Goal: Task Accomplishment & Management: Use online tool/utility

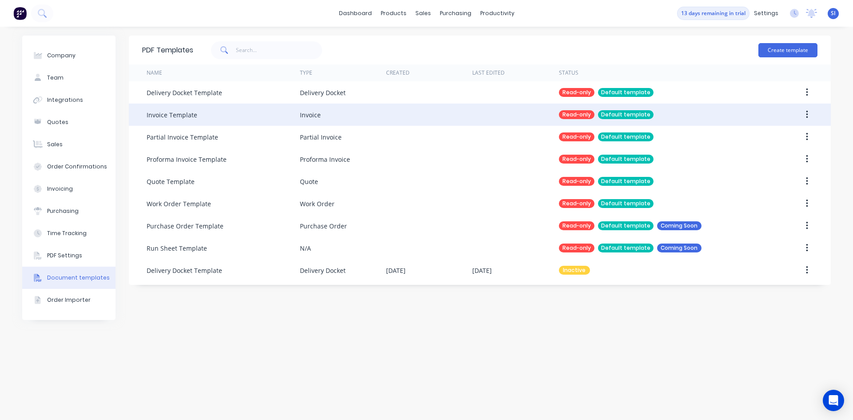
click at [264, 112] on div "Invoice Template" at bounding box center [223, 114] width 153 height 22
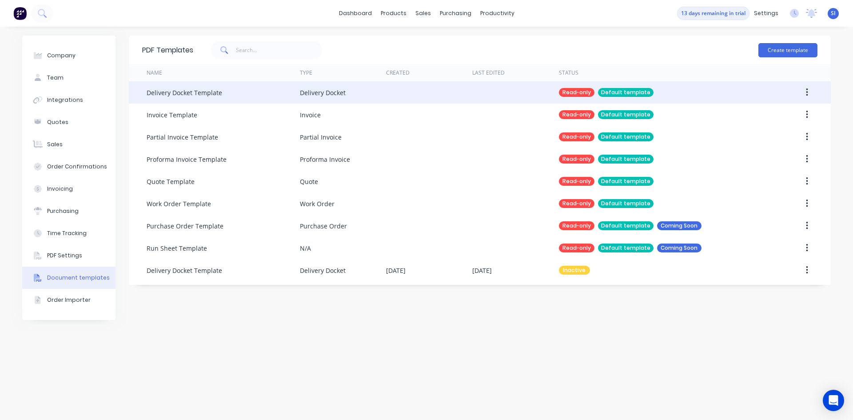
click at [803, 92] on button "button" at bounding box center [806, 92] width 21 height 16
click at [279, 95] on div "Delivery Docket Template" at bounding box center [223, 92] width 153 height 22
click at [283, 92] on div "Delivery Docket Template" at bounding box center [223, 92] width 153 height 22
click at [578, 94] on div "Read-only" at bounding box center [577, 92] width 36 height 9
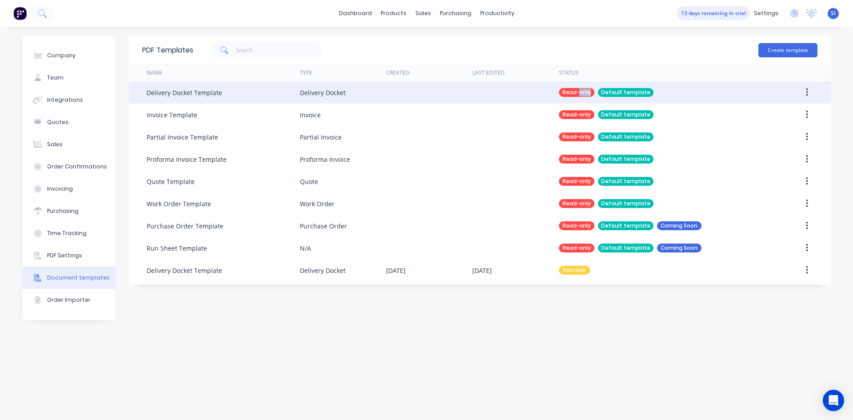
click at [578, 94] on div "Read-only" at bounding box center [577, 92] width 36 height 9
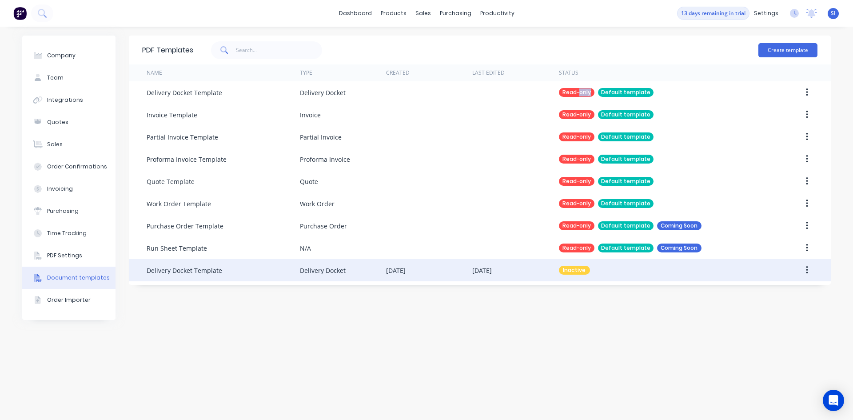
click at [246, 269] on div "Delivery Docket Template" at bounding box center [223, 270] width 153 height 22
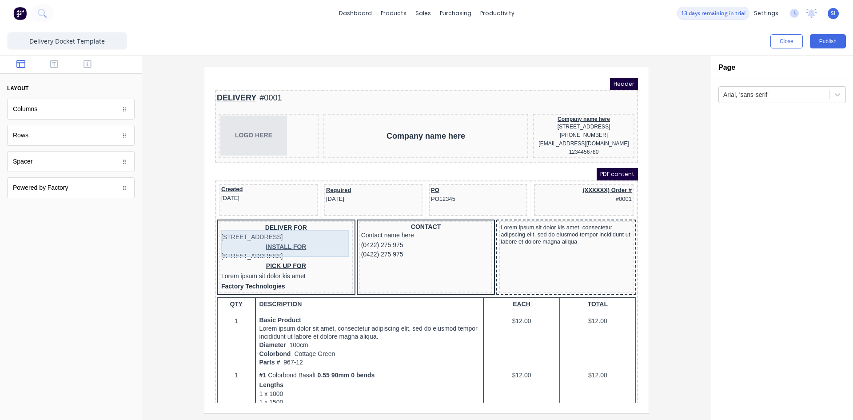
click at [297, 231] on div "DELIVER FOR [STREET_ADDRESS]" at bounding box center [276, 221] width 130 height 19
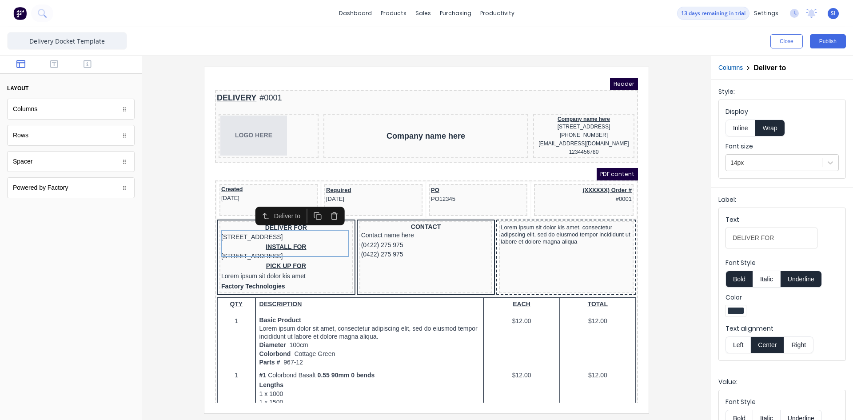
click at [325, 206] on icon "button" at bounding box center [323, 205] width 8 height 8
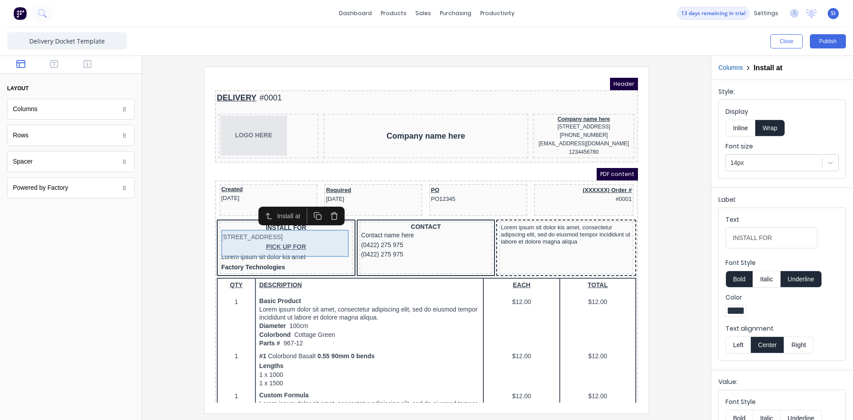
click at [265, 225] on div "INSTALL FOR 234 Beach Road Gold Coast, Queensland, Australia" at bounding box center [276, 221] width 130 height 19
click at [274, 226] on div "INSTALL FOR 234 Beach Road Gold Coast, Queensland, Australia" at bounding box center [276, 221] width 130 height 19
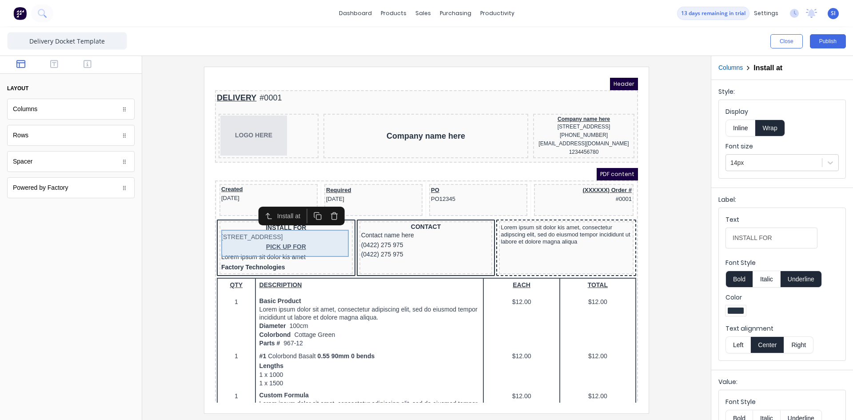
click at [274, 226] on div "INSTALL FOR 234 Beach Road Gold Coast, Queensland, Australia" at bounding box center [276, 221] width 130 height 19
click at [278, 206] on div "Install at" at bounding box center [280, 205] width 28 height 9
click at [257, 204] on icon "button" at bounding box center [258, 205] width 8 height 8
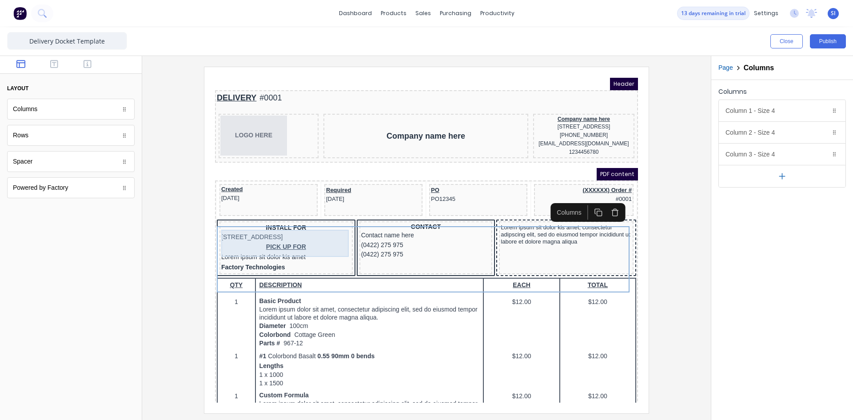
click at [286, 225] on div "INSTALL FOR 234 Beach Road Gold Coast, Queensland, Australia" at bounding box center [276, 221] width 130 height 19
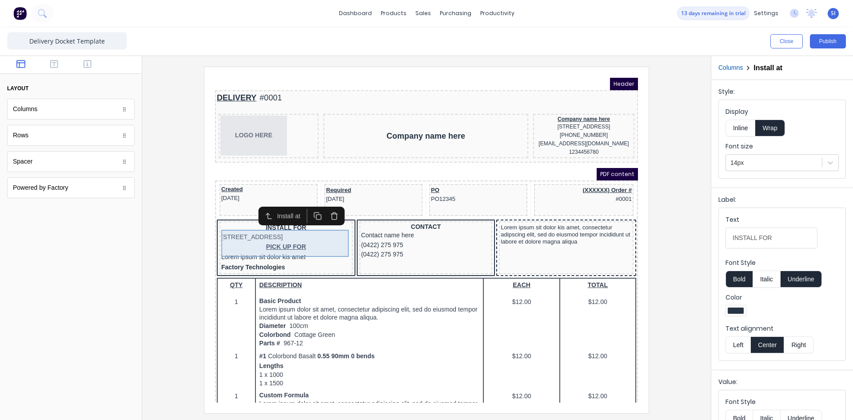
click at [316, 231] on div "INSTALL FOR 234 Beach Road Gold Coast, Queensland, Australia" at bounding box center [276, 221] width 130 height 19
drag, startPoint x: 195, startPoint y: 307, endPoint x: 201, endPoint y: 307, distance: 6.2
click at [196, 307] on div at bounding box center [426, 240] width 554 height 346
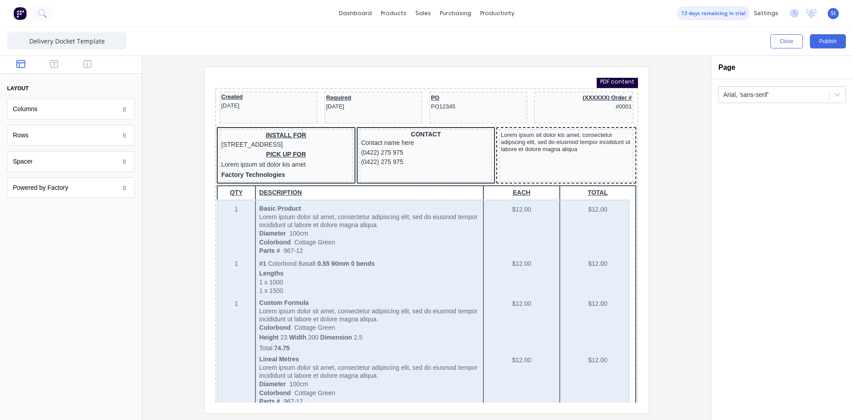
scroll to position [133, 0]
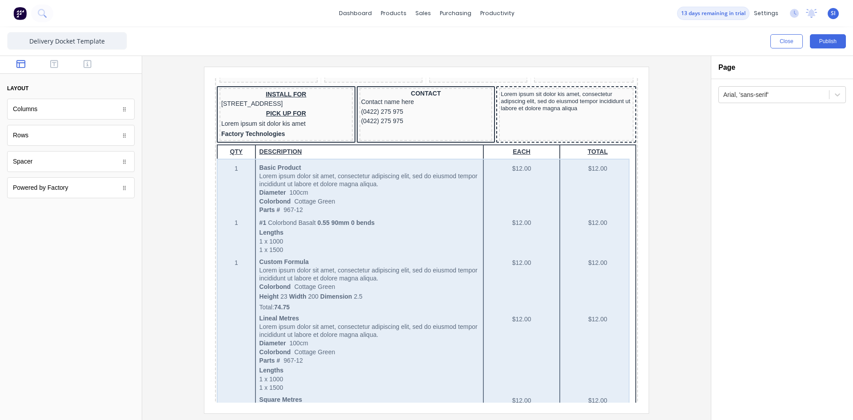
click at [396, 211] on div "QTY DESCRIPTION EACH TOTAL 1 Basic Product Lorem ipsum dolor sit amet, consecte…" at bounding box center [415, 419] width 419 height 571
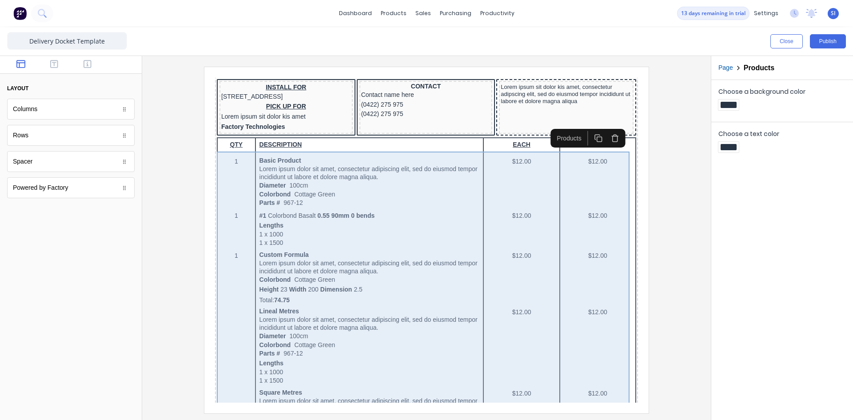
scroll to position [89, 0]
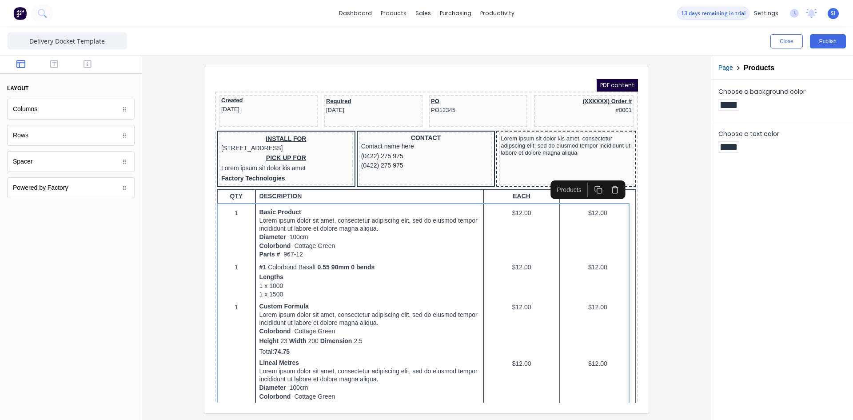
click at [610, 178] on button "button" at bounding box center [604, 178] width 16 height 15
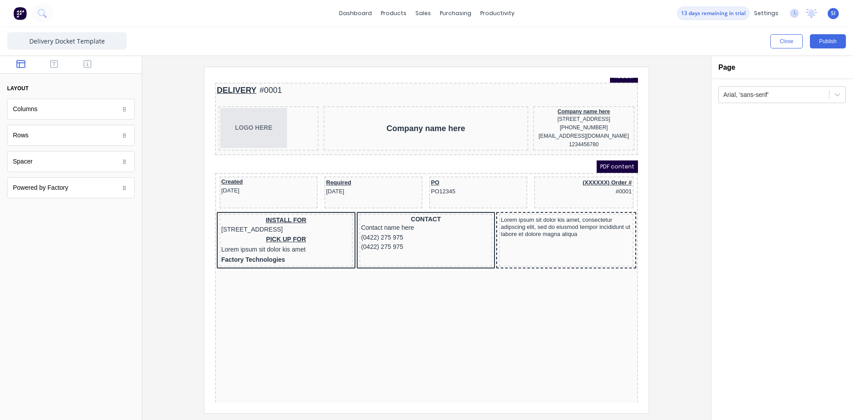
scroll to position [0, 0]
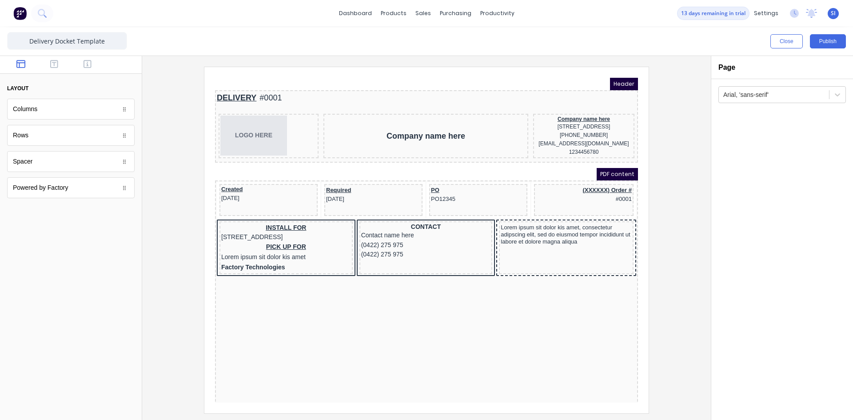
click at [786, 32] on div "Close Publish" at bounding box center [426, 41] width 853 height 28
click at [787, 37] on button "Close" at bounding box center [786, 41] width 32 height 14
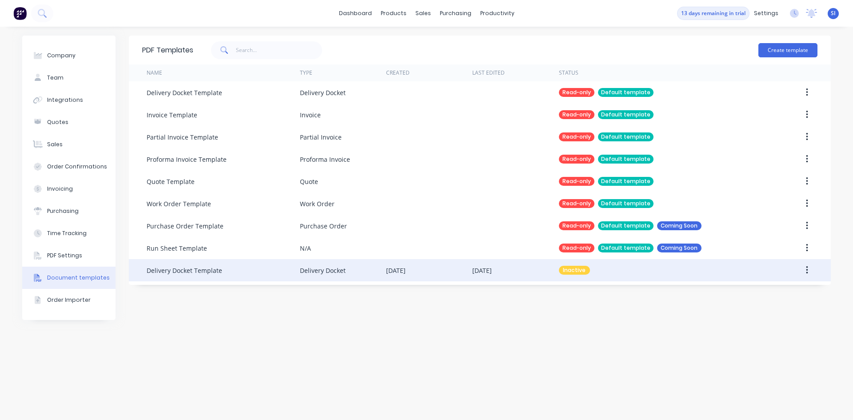
click at [345, 270] on div "Delivery Docket" at bounding box center [343, 270] width 86 height 22
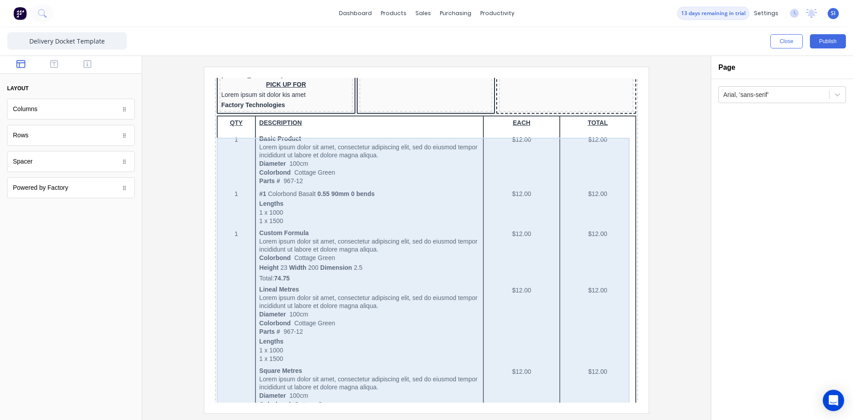
scroll to position [89, 0]
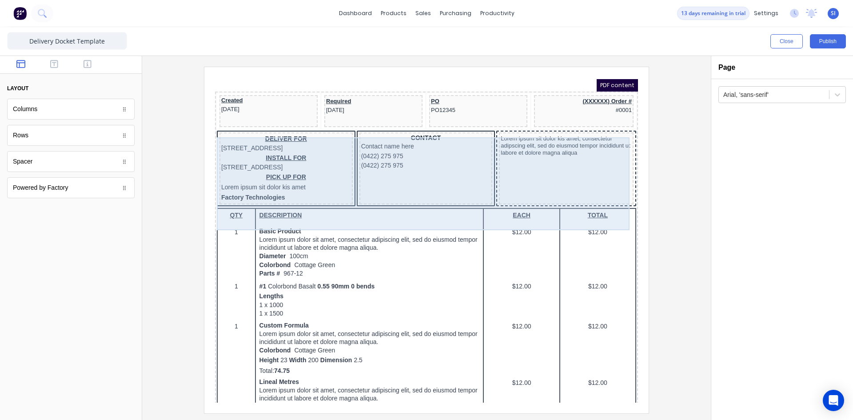
drag, startPoint x: 358, startPoint y: 198, endPoint x: 349, endPoint y: 209, distance: 14.8
click at [349, 194] on div "CONTACT Contact name here (0422) 275 975 (0422) 275 975" at bounding box center [415, 158] width 133 height 72
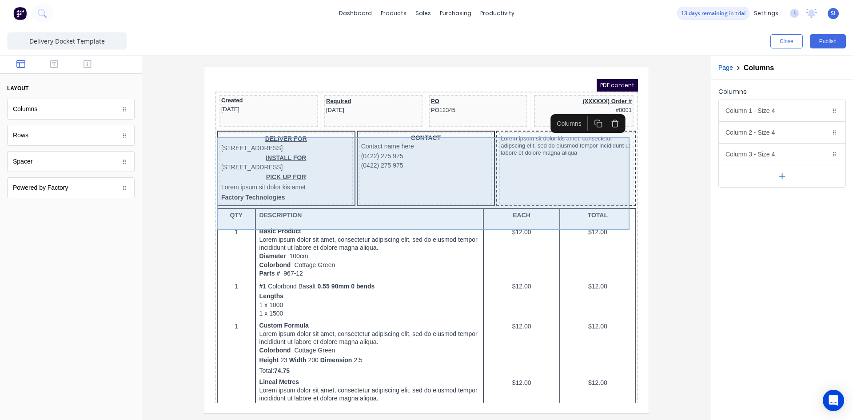
click at [354, 194] on div "CONTACT Contact name here (0422) 275 975 (0422) 275 975" at bounding box center [415, 158] width 133 height 72
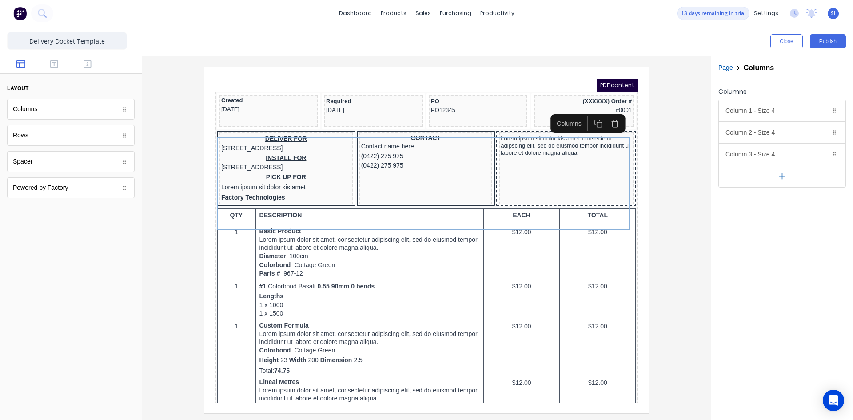
click at [564, 117] on div "Columns" at bounding box center [558, 112] width 33 height 9
click at [549, 113] on div "Columns" at bounding box center [558, 112] width 33 height 9
drag, startPoint x: 549, startPoint y: 113, endPoint x: 573, endPoint y: 110, distance: 24.2
click at [549, 113] on div "Columns" at bounding box center [558, 112] width 33 height 9
click at [581, 109] on button "button" at bounding box center [587, 113] width 16 height 15
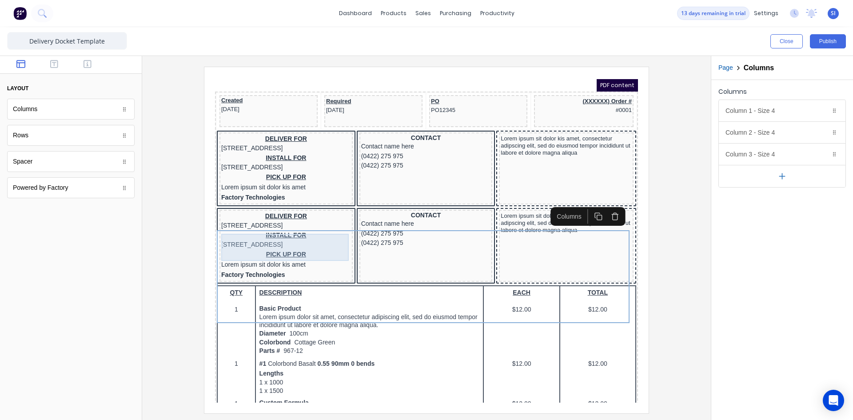
click at [309, 220] on div "DELIVER FOR [STREET_ADDRESS]" at bounding box center [276, 210] width 130 height 19
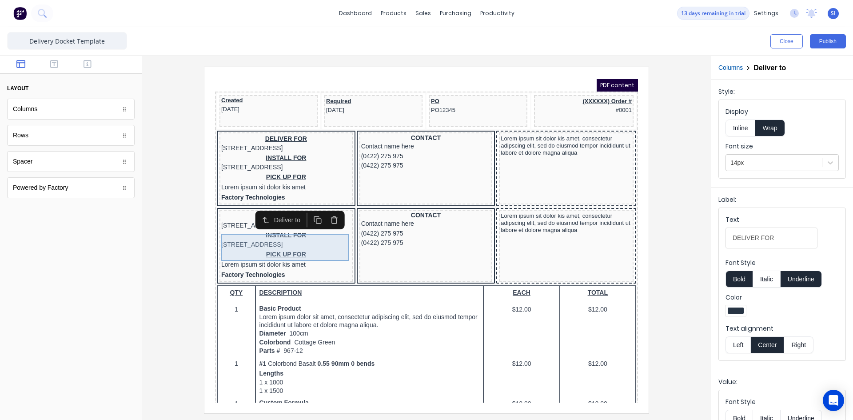
click at [310, 220] on div "DELIVER FOR [STREET_ADDRESS]" at bounding box center [276, 210] width 130 height 19
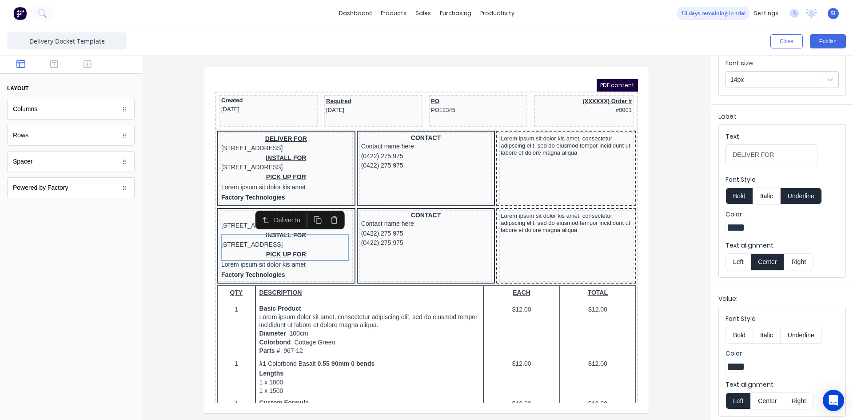
scroll to position [86, 0]
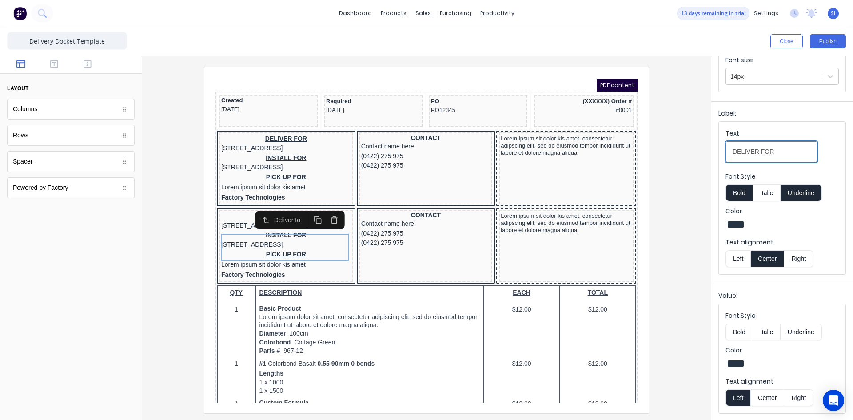
drag, startPoint x: 795, startPoint y: 149, endPoint x: 658, endPoint y: 149, distance: 137.2
click at [658, 149] on div "Close Publish Components layout Columns Columns Rows Rows Spacer Spacer Powered…" at bounding box center [426, 223] width 853 height 393
type input "D"
type input "P"
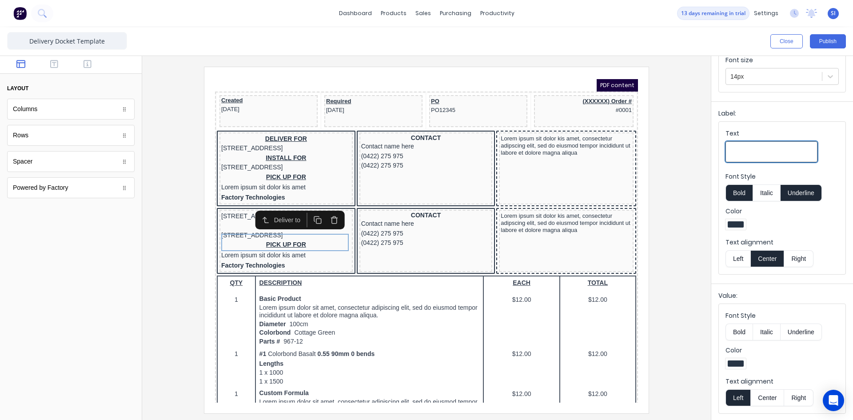
type input "D"
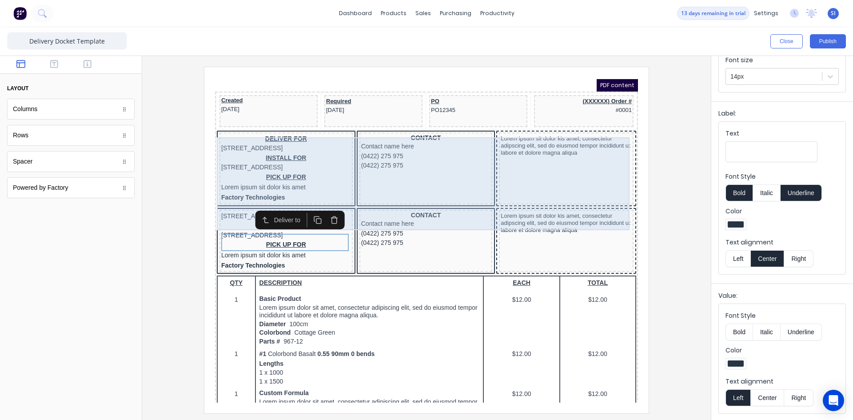
click at [414, 160] on div "(0422) 275 975" at bounding box center [415, 155] width 130 height 10
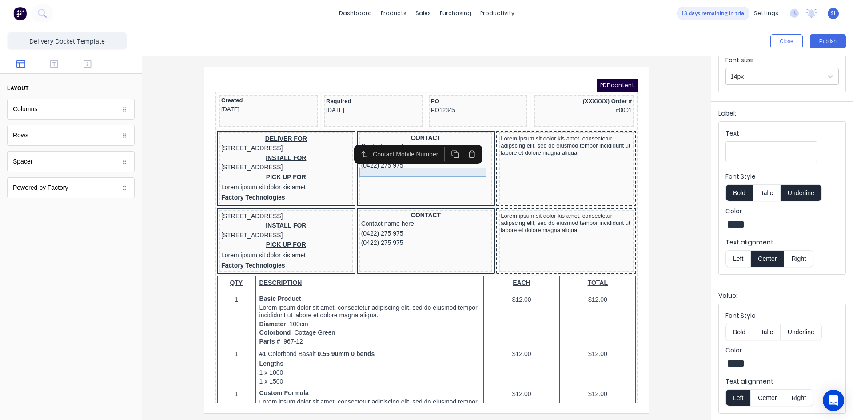
scroll to position [0, 0]
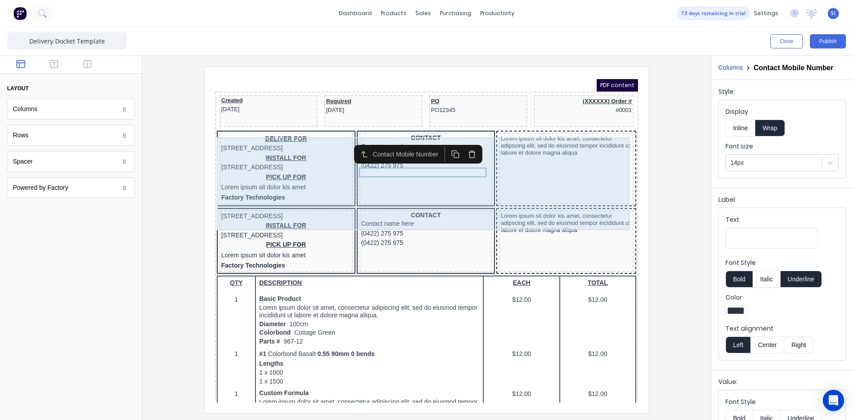
click at [362, 167] on div "CONTACT Contact name here (0422) 275 975 (0422) 275 975" at bounding box center [415, 158] width 133 height 72
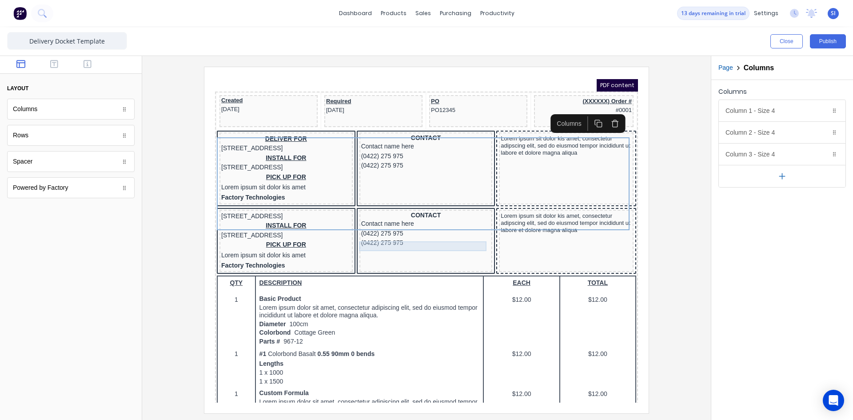
drag, startPoint x: 421, startPoint y: 239, endPoint x: 405, endPoint y: 259, distance: 26.2
click at [403, 259] on div "CONTACT Contact name here (0422) 275 975 (0422) 275 975" at bounding box center [415, 230] width 133 height 63
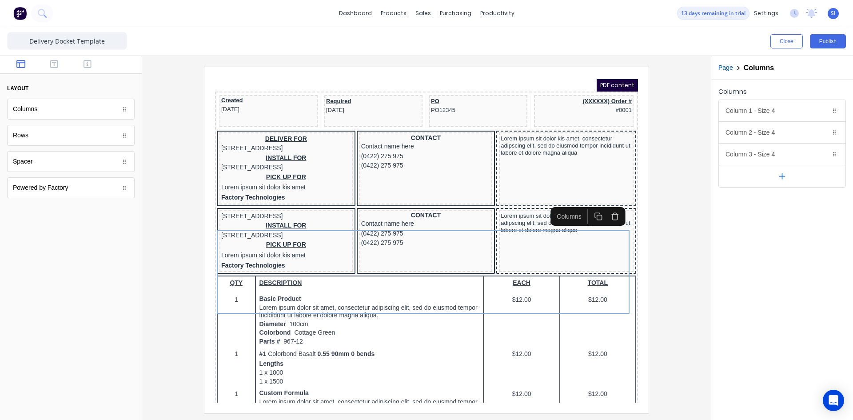
click at [606, 202] on icon "button" at bounding box center [604, 206] width 8 height 8
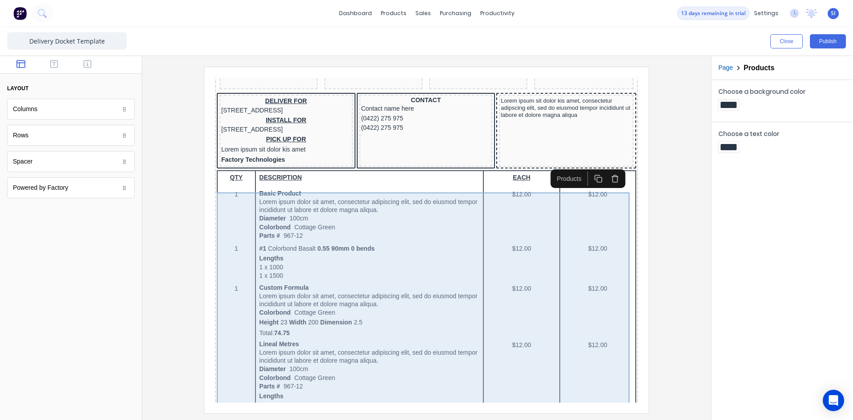
scroll to position [178, 0]
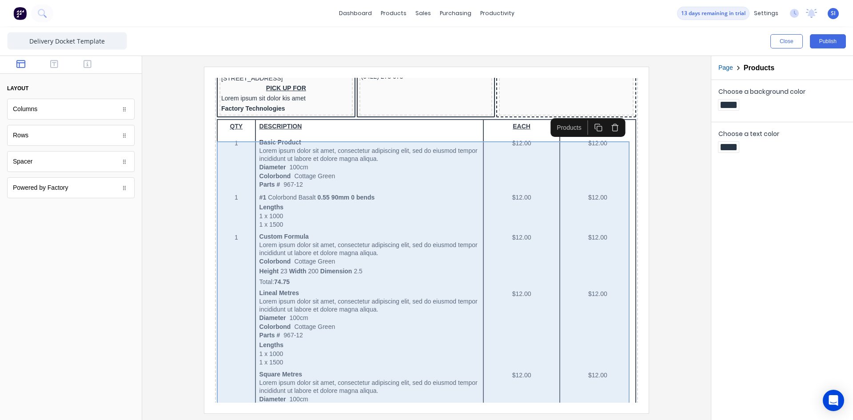
click at [588, 169] on div "QTY DESCRIPTION EACH TOTAL 1 Basic Product Lorem ipsum dolor sit amet, consecte…" at bounding box center [415, 393] width 419 height 571
click at [421, 181] on div "QTY DESCRIPTION EACH TOTAL 1 Basic Product Lorem ipsum dolor sit amet, consecte…" at bounding box center [415, 393] width 419 height 571
click at [430, 184] on body "Header DELIVERY #0001 LOGO HERE Company name here Company name here [STREET_ADD…" at bounding box center [415, 51] width 423 height 325
click at [430, 184] on div "QTY DESCRIPTION EACH TOTAL 1 Basic Product Lorem ipsum dolor sit amet, consecte…" at bounding box center [415, 393] width 419 height 571
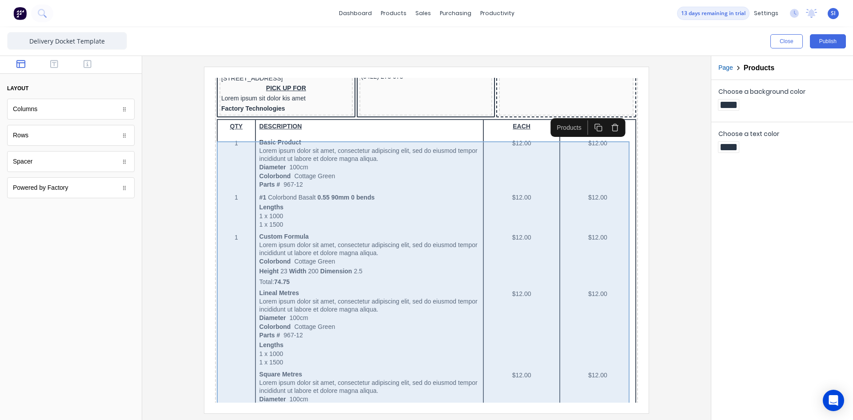
click at [430, 184] on div "QTY DESCRIPTION EACH TOTAL 1 Basic Product Lorem ipsum dolor sit amet, consecte…" at bounding box center [415, 393] width 419 height 571
click at [566, 167] on div "QTY DESCRIPTION EACH TOTAL 1 Basic Product Lorem ipsum dolor sit amet, consecte…" at bounding box center [415, 393] width 419 height 571
click at [569, 170] on div "QTY DESCRIPTION EACH TOTAL 1 Basic Product Lorem ipsum dolor sit amet, consecte…" at bounding box center [415, 393] width 419 height 571
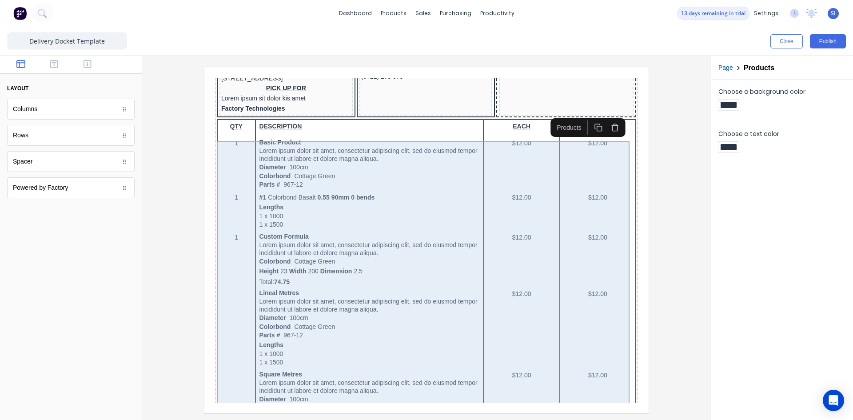
drag, startPoint x: 569, startPoint y: 170, endPoint x: 475, endPoint y: 181, distance: 94.8
click at [475, 181] on div "QTY DESCRIPTION EACH TOTAL 1 Basic Product Lorem ipsum dolor sit amet, consecte…" at bounding box center [415, 393] width 419 height 571
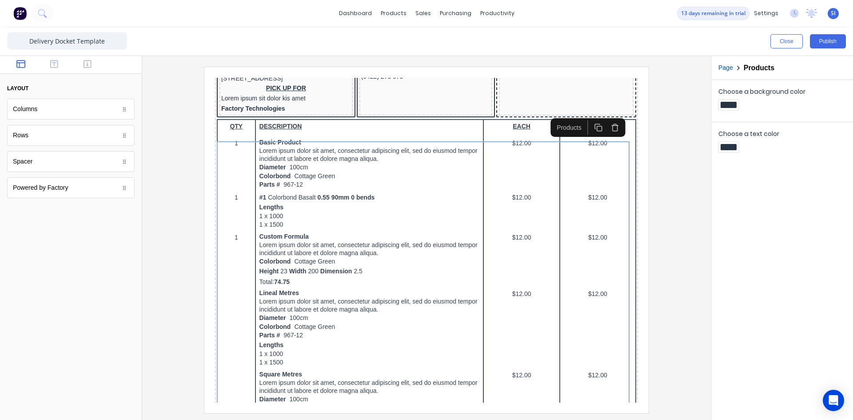
click at [125, 141] on div "Rows" at bounding box center [70, 135] width 127 height 21
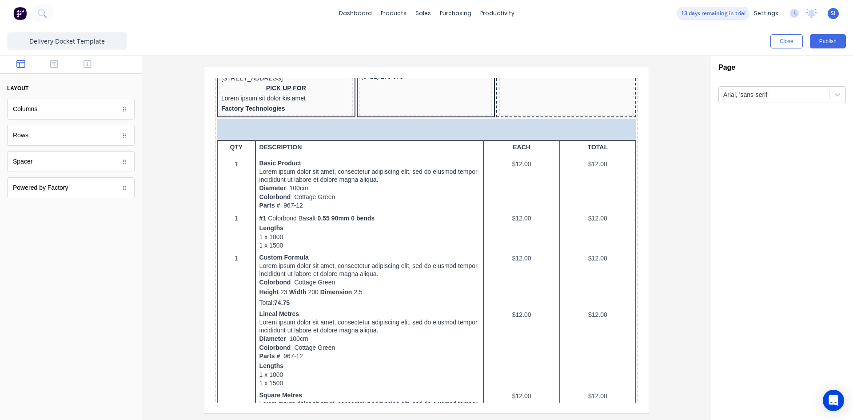
drag, startPoint x: 125, startPoint y: 141, endPoint x: 60, endPoint y: 134, distance: 65.3
drag, startPoint x: 94, startPoint y: 189, endPoint x: 296, endPoint y: 158, distance: 204.4
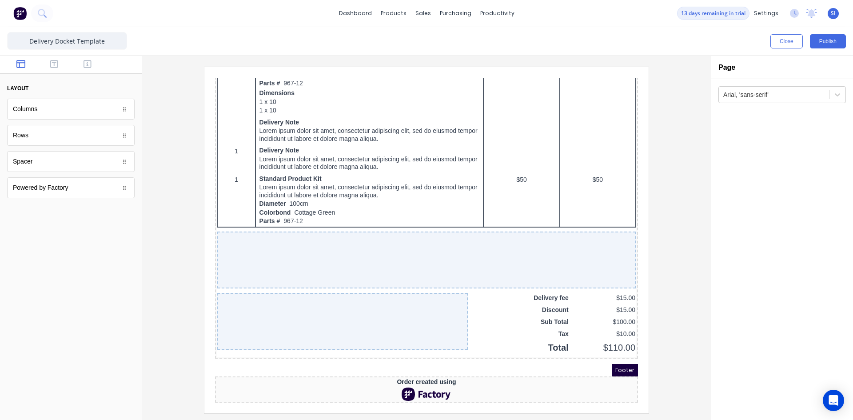
scroll to position [537, 0]
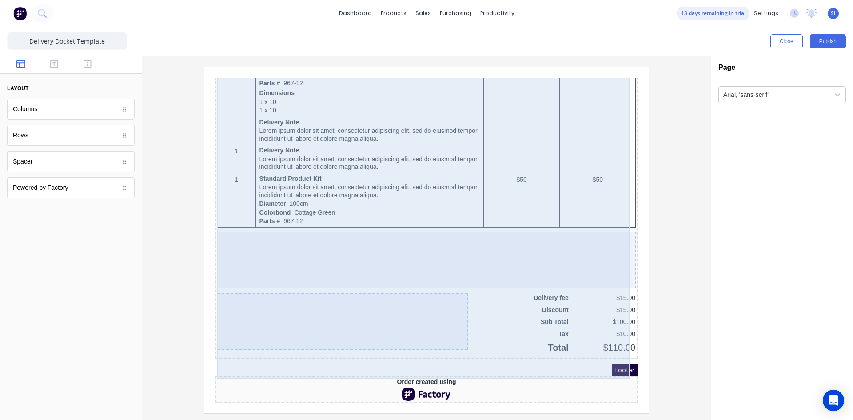
click at [353, 239] on div at bounding box center [416, 249] width 418 height 57
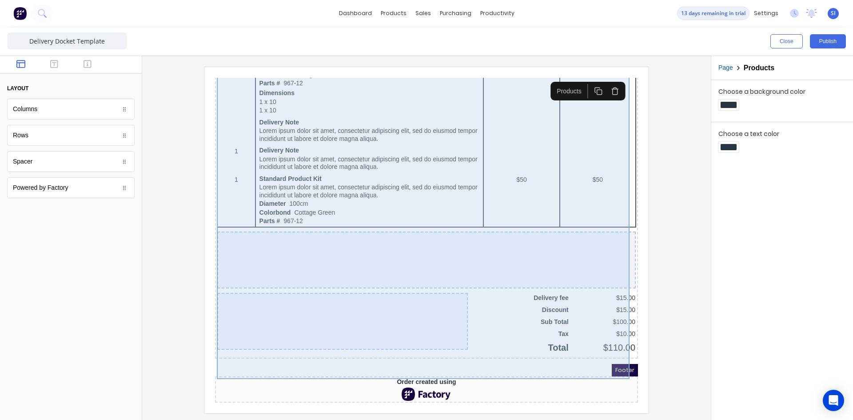
click at [453, 244] on div at bounding box center [416, 249] width 418 height 57
click at [454, 246] on div at bounding box center [416, 249] width 418 height 57
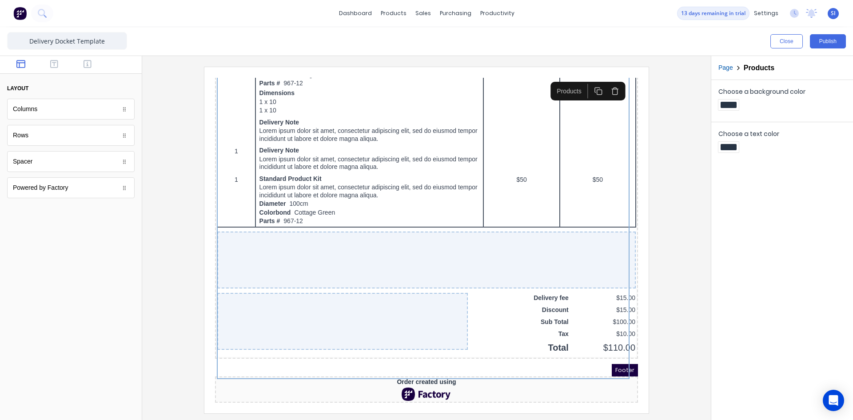
click at [82, 108] on div "Columns" at bounding box center [70, 109] width 127 height 21
click at [56, 65] on icon "button" at bounding box center [54, 64] width 8 height 9
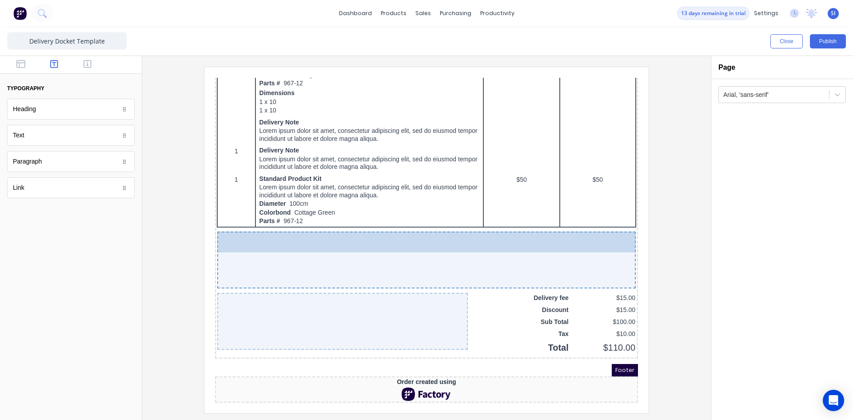
drag, startPoint x: 112, startPoint y: 112, endPoint x: 361, endPoint y: 238, distance: 278.7
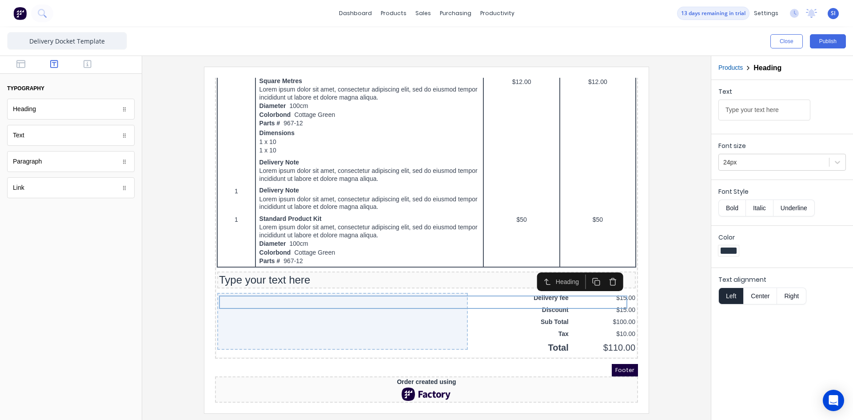
scroll to position [497, 0]
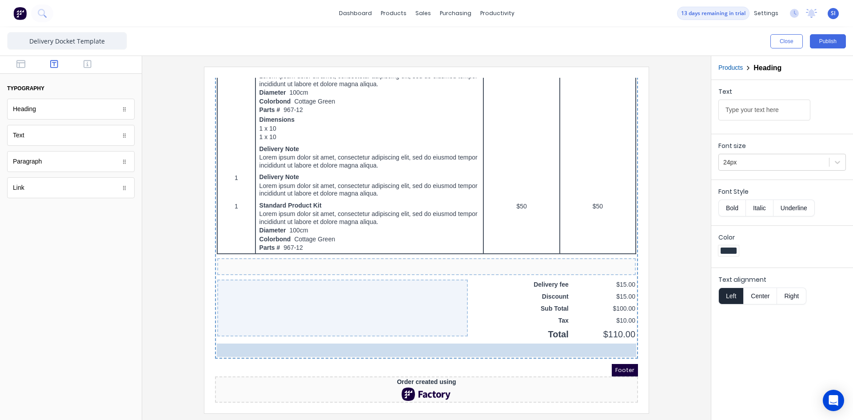
drag, startPoint x: 345, startPoint y: 270, endPoint x: 77, endPoint y: 95, distance: 319.7
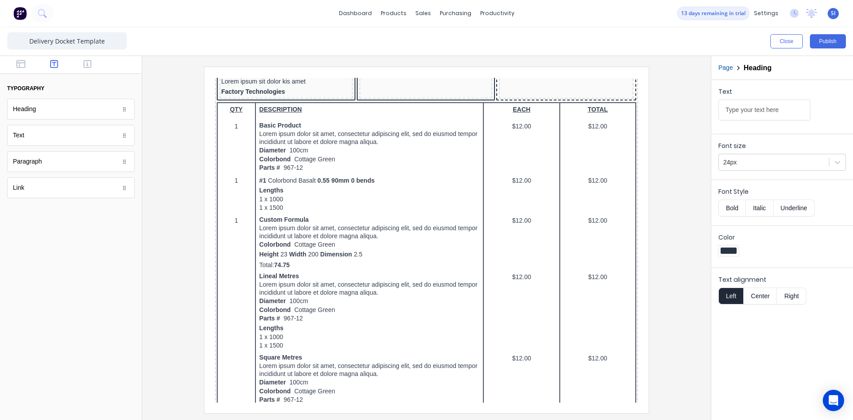
scroll to position [61, 0]
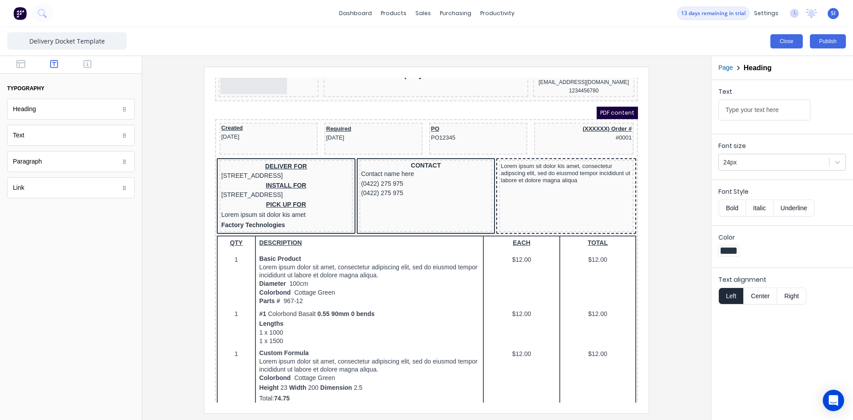
click at [784, 41] on button "Close" at bounding box center [786, 41] width 32 height 14
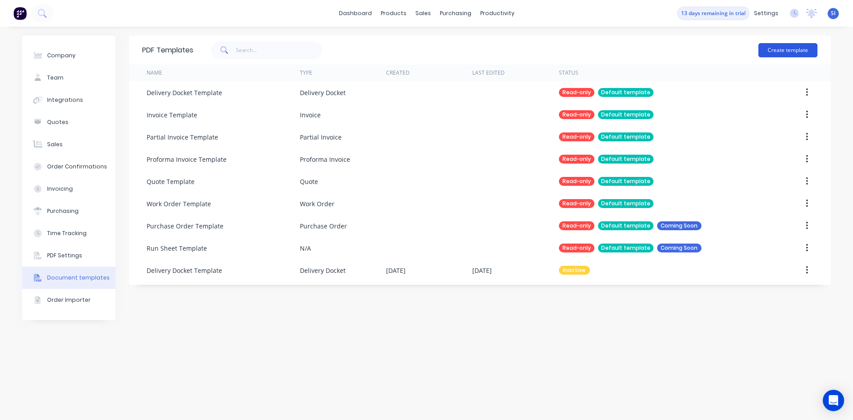
click at [783, 45] on button "Create template" at bounding box center [787, 50] width 59 height 14
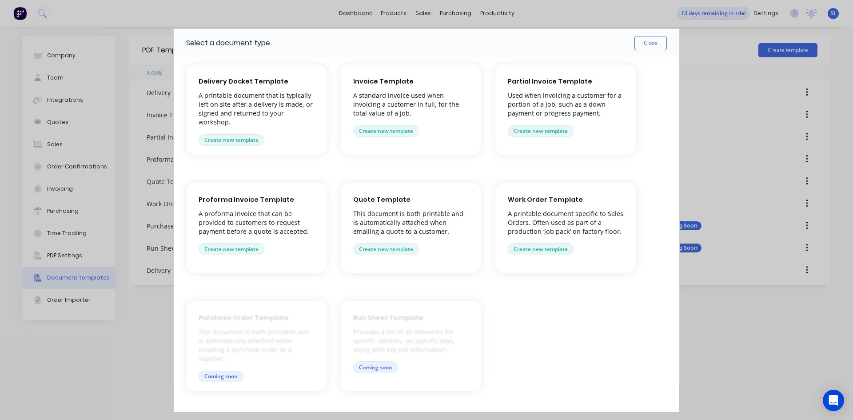
click at [430, 227] on p "This document is both printable and is automatically attached when emailing a q…" at bounding box center [410, 222] width 115 height 27
click at [401, 253] on button "Create new template" at bounding box center [386, 249] width 66 height 12
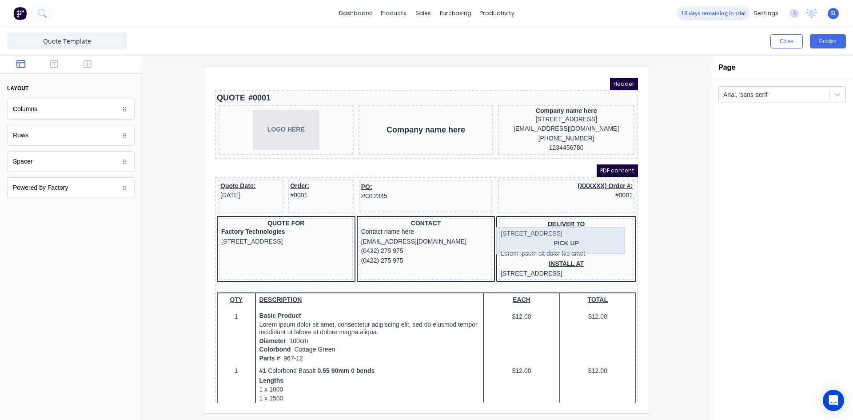
click at [540, 219] on div "DELIVER TO 234 Beach Road Gold Coast, Queensland, Australia" at bounding box center [555, 218] width 131 height 19
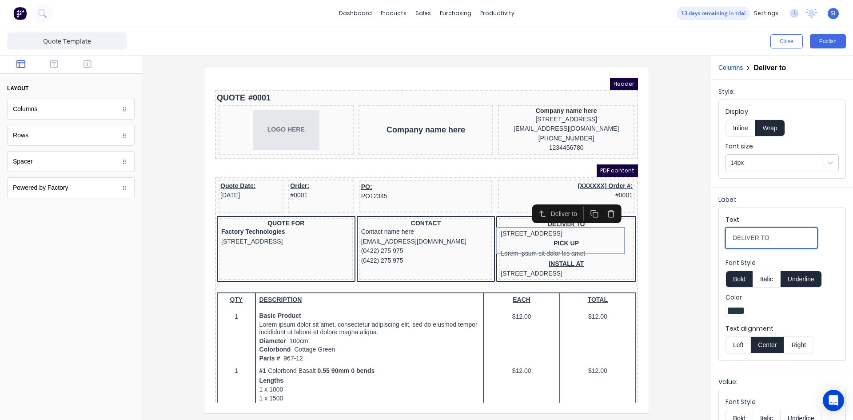
drag, startPoint x: 784, startPoint y: 234, endPoint x: 710, endPoint y: 240, distance: 74.0
click at [710, 240] on div "Close Publish Components layout Columns Columns Rows Rows Spacer Spacer Powered…" at bounding box center [426, 223] width 853 height 393
type input "Vessel"
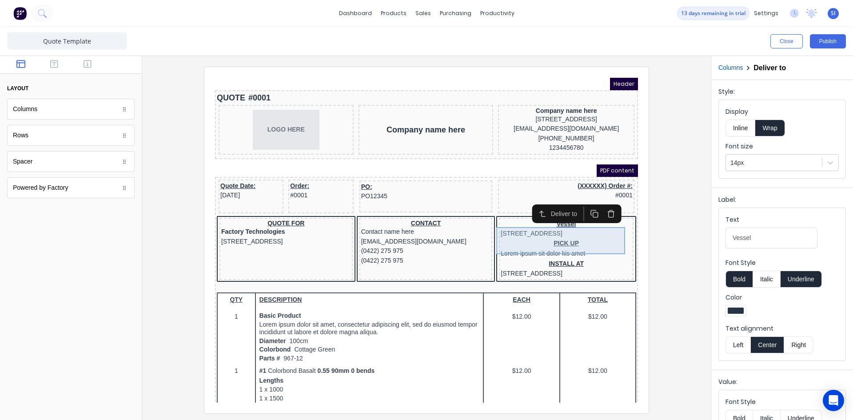
click at [578, 228] on div "Vessel 234 Beach Road Gold Coast, Queensland, Australia" at bounding box center [555, 218] width 131 height 19
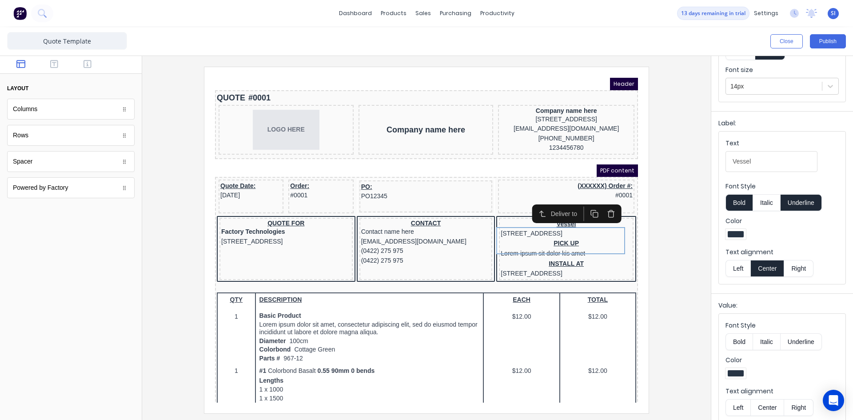
scroll to position [86, 0]
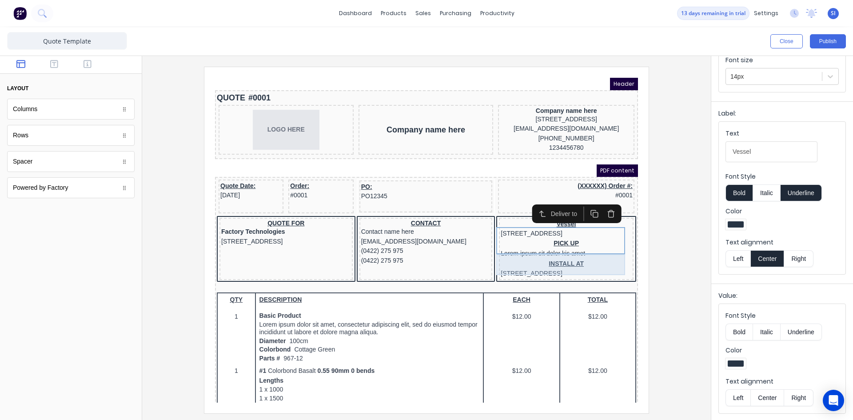
click at [554, 249] on div "PICK UP Lorem ipsum sit dolor kis amet" at bounding box center [555, 238] width 131 height 21
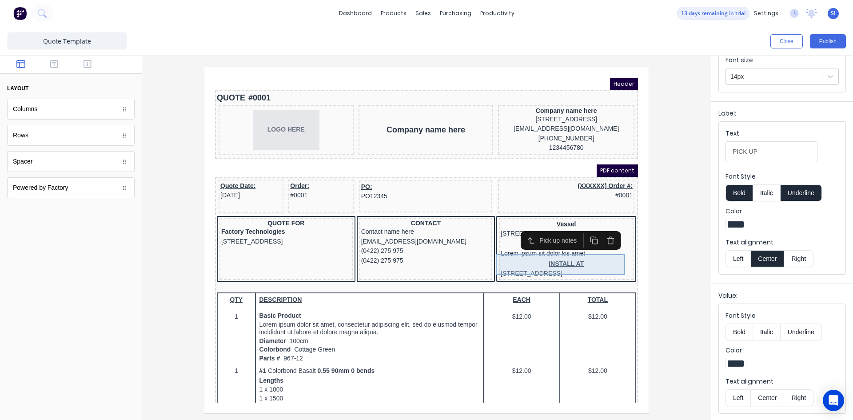
scroll to position [0, 0]
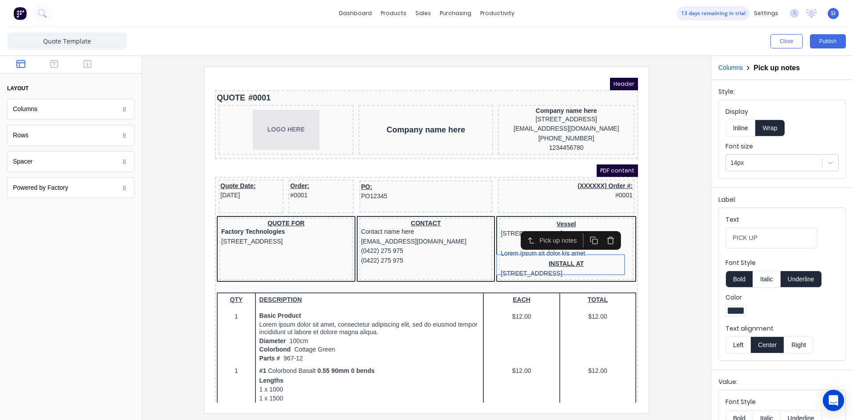
click at [601, 226] on icon "button" at bounding box center [600, 230] width 8 height 8
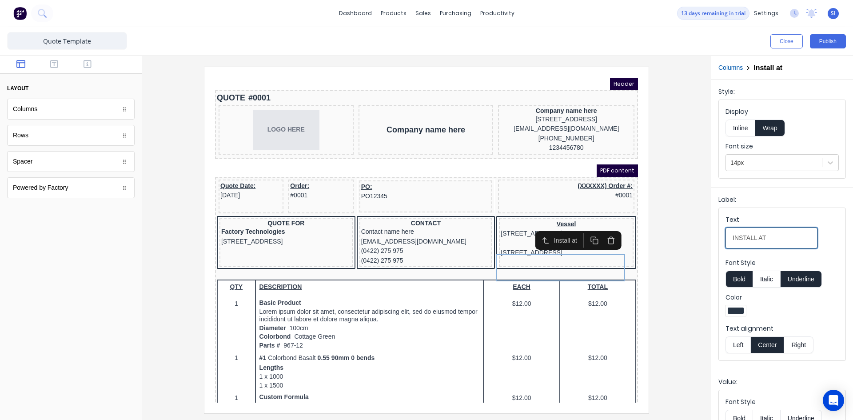
drag, startPoint x: 735, startPoint y: 238, endPoint x: 743, endPoint y: 241, distance: 8.3
click at [735, 238] on input "INSTALL AT" at bounding box center [771, 237] width 92 height 21
drag, startPoint x: 789, startPoint y: 242, endPoint x: 699, endPoint y: 243, distance: 89.7
click at [699, 243] on div "Close Publish Components layout Columns Columns Rows Rows Spacer Spacer Powered…" at bounding box center [426, 223] width 853 height 393
type input "Scope of work"
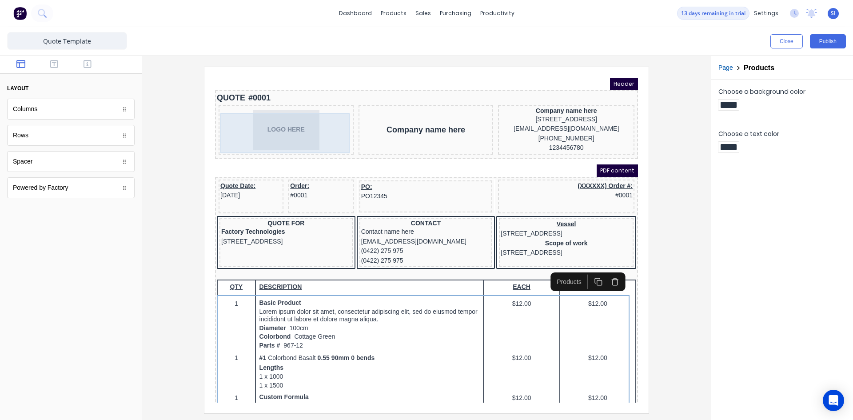
click at [282, 123] on div "LOGO HERE" at bounding box center [275, 119] width 131 height 40
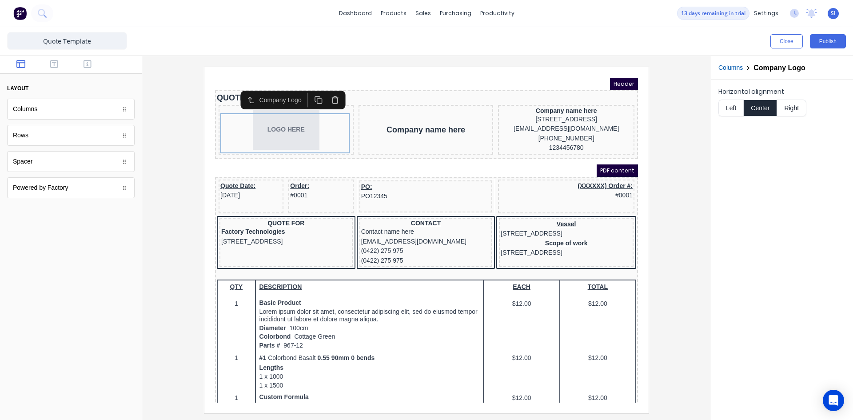
click at [275, 90] on div "Company Logo" at bounding box center [271, 88] width 46 height 9
click at [413, 124] on div "Company name here" at bounding box center [415, 119] width 131 height 10
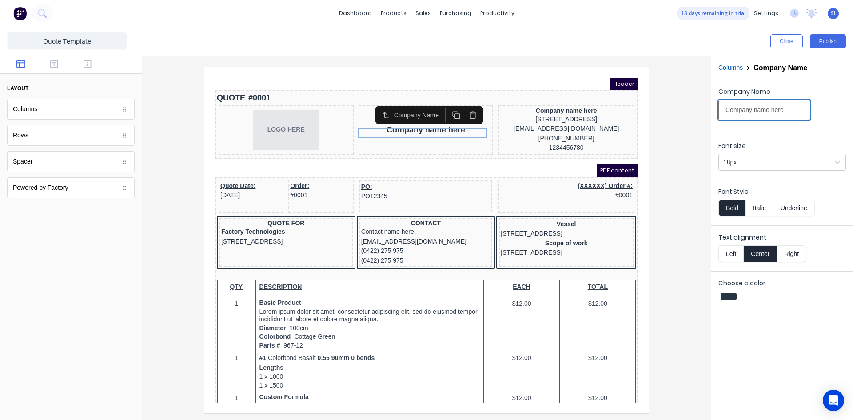
click at [784, 115] on input "Company name here" at bounding box center [764, 109] width 92 height 21
drag, startPoint x: 785, startPoint y: 115, endPoint x: 645, endPoint y: 125, distance: 140.2
click at [645, 125] on div "Close Publish Components layout Columns Columns Rows Rows Spacer Spacer Powered…" at bounding box center [426, 223] width 853 height 393
type input "The Illawarra Shipwright Company"
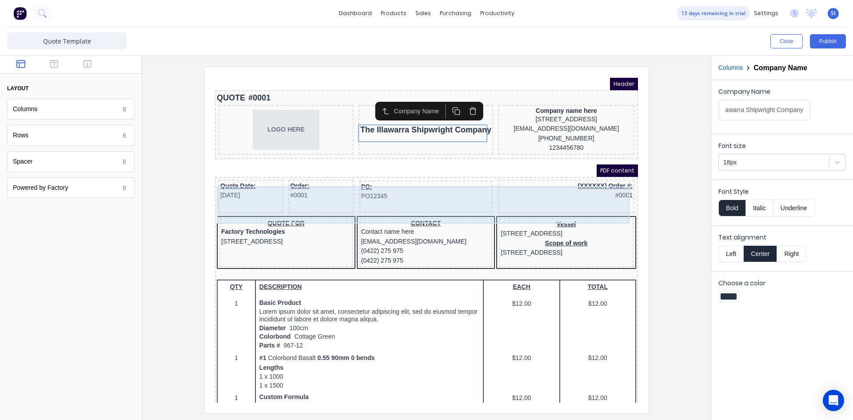
scroll to position [0, 0]
click at [446, 201] on div "PO: PO12345" at bounding box center [415, 186] width 133 height 32
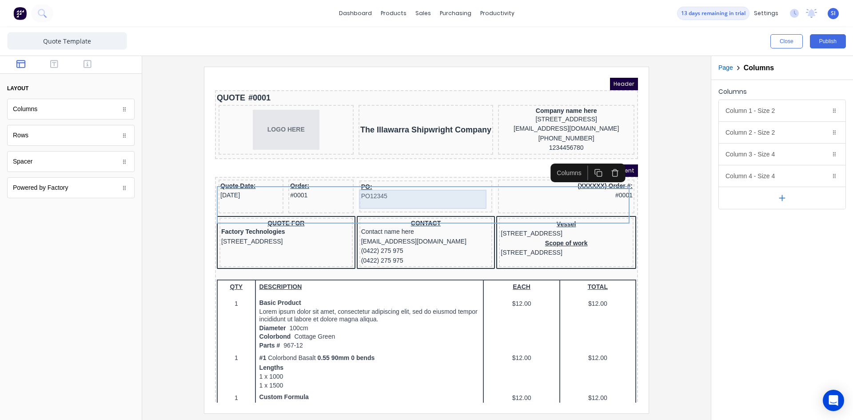
click at [418, 191] on div "PO: PO12345" at bounding box center [415, 180] width 130 height 19
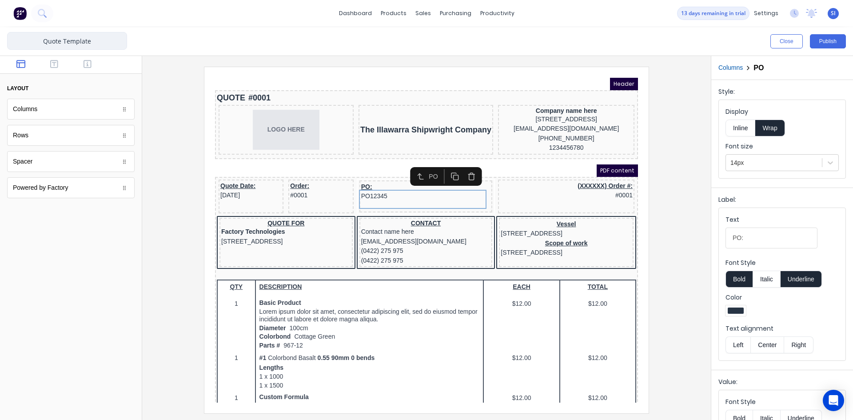
click at [84, 40] on input "Quote Template" at bounding box center [67, 41] width 120 height 18
drag, startPoint x: 112, startPoint y: 44, endPoint x: 16, endPoint y: 41, distance: 96.4
click at [16, 41] on input "Quote Template" at bounding box center [67, 41] width 120 height 18
type input "Business to business Quote template"
click at [548, 227] on div "Vessel 234 Beach Road Gold Coast, Queensland, Australia" at bounding box center [555, 218] width 131 height 19
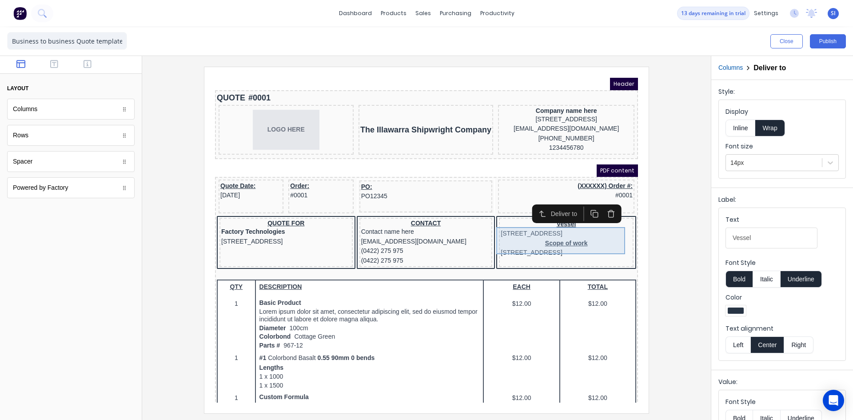
click at [567, 228] on div "Vessel 234 Beach Road Gold Coast, Queensland, Australia" at bounding box center [555, 218] width 131 height 19
click at [600, 204] on icon "button" at bounding box center [600, 203] width 8 height 8
click at [590, 228] on div "Scope of work 234 Beach Road Gold Coast, Queensland, Australia" at bounding box center [555, 218] width 131 height 19
click at [606, 204] on button "button" at bounding box center [600, 202] width 16 height 15
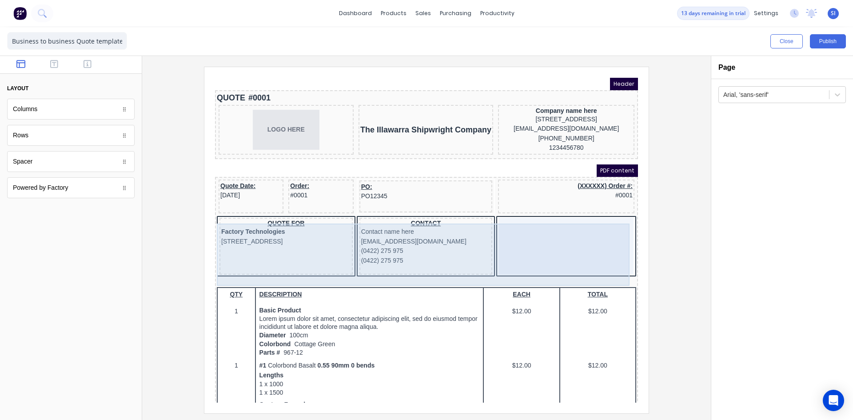
click at [562, 253] on div at bounding box center [555, 235] width 135 height 57
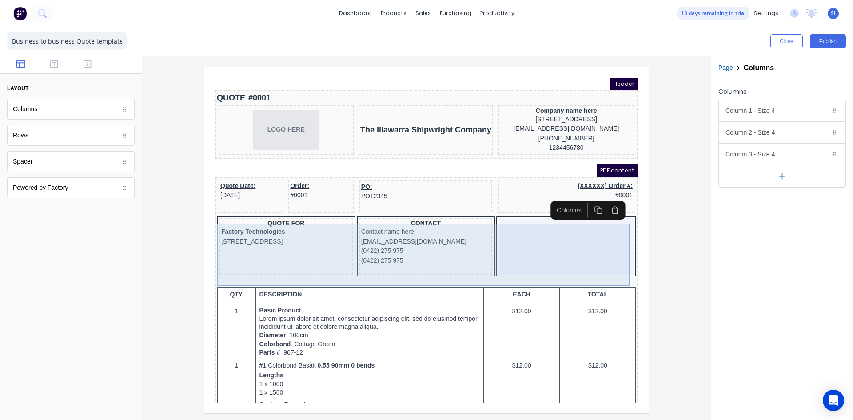
click at [593, 258] on div at bounding box center [555, 235] width 135 height 57
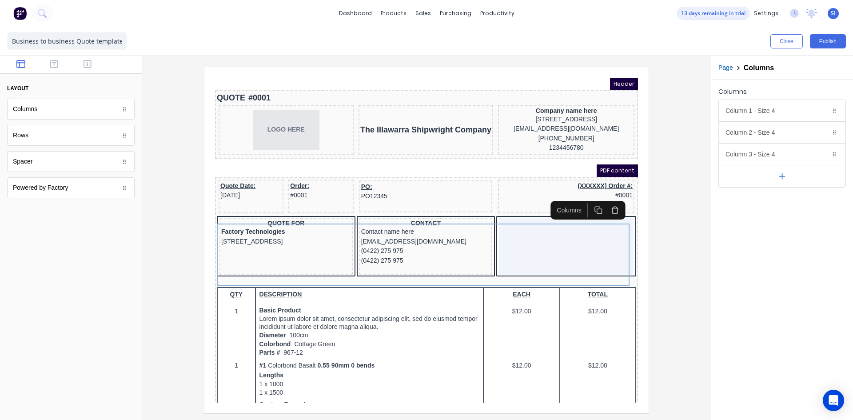
click at [553, 200] on div "Columns" at bounding box center [558, 199] width 33 height 9
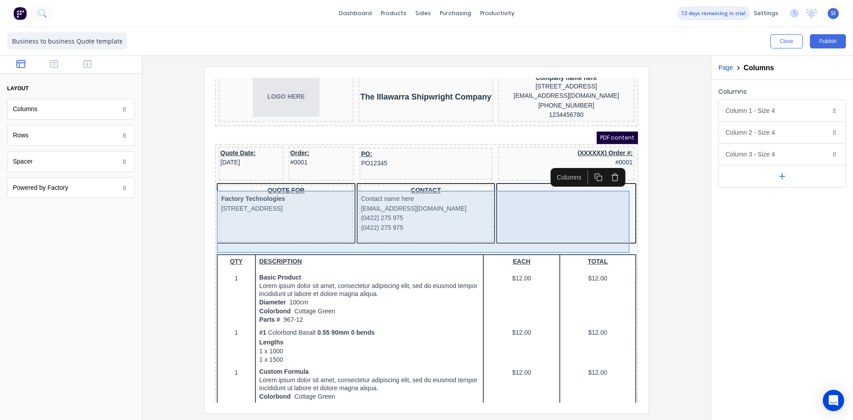
scroll to position [89, 0]
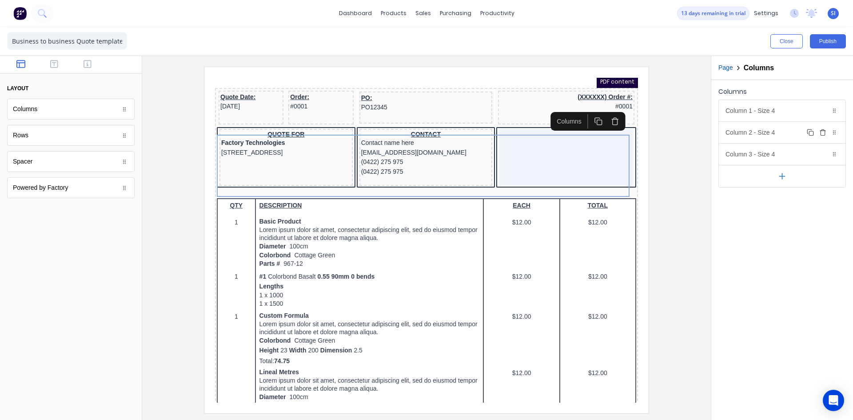
click at [770, 128] on div "Column 2 - Size 4 Duplicate Delete" at bounding box center [782, 132] width 127 height 21
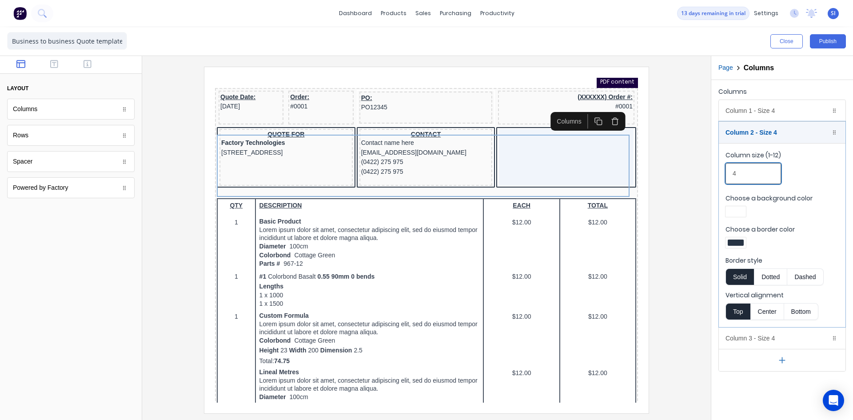
drag, startPoint x: 753, startPoint y: 173, endPoint x: 719, endPoint y: 174, distance: 33.8
click at [719, 174] on fieldset "Column size (1-12) 4 Choose a background color Choose a border color Border sty…" at bounding box center [782, 235] width 127 height 184
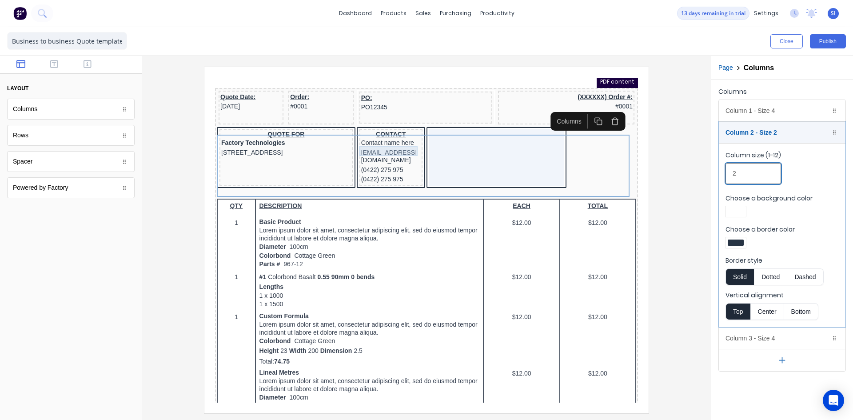
type input "2"
click at [395, 137] on div "Contact name here" at bounding box center [380, 132] width 60 height 10
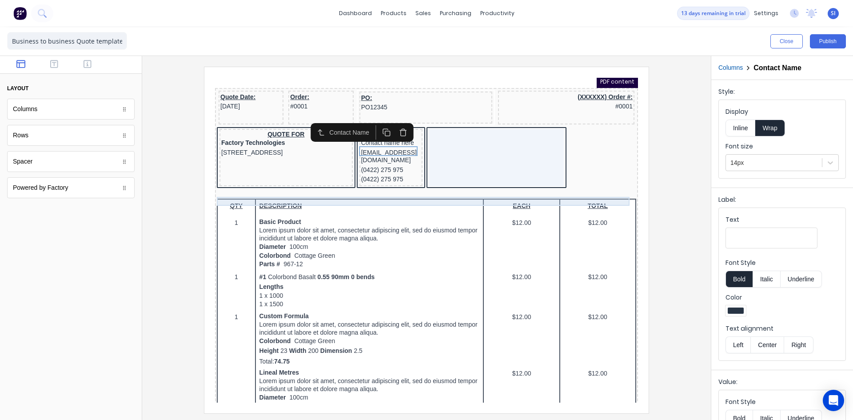
scroll to position [44, 0]
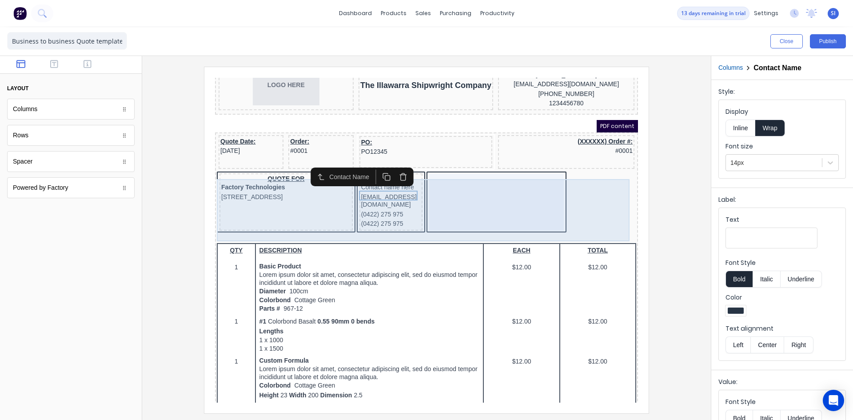
click at [473, 190] on div at bounding box center [485, 191] width 135 height 57
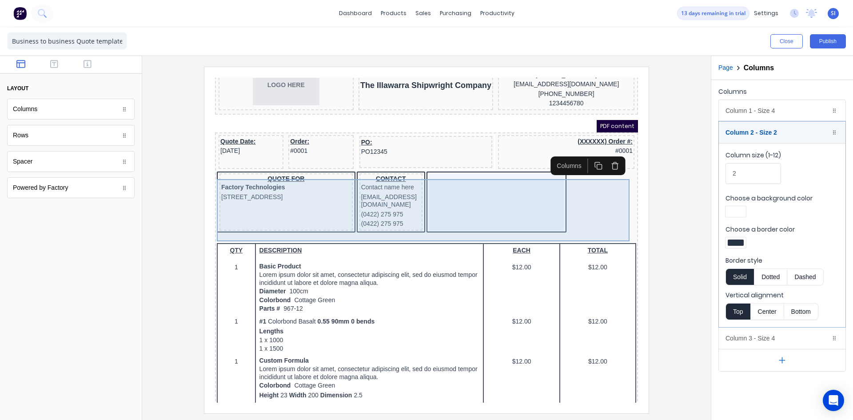
click at [486, 188] on div at bounding box center [485, 191] width 135 height 57
click at [501, 185] on div at bounding box center [485, 191] width 135 height 57
drag, startPoint x: 501, startPoint y: 185, endPoint x: 522, endPoint y: 190, distance: 21.0
click at [501, 186] on div at bounding box center [485, 191] width 135 height 57
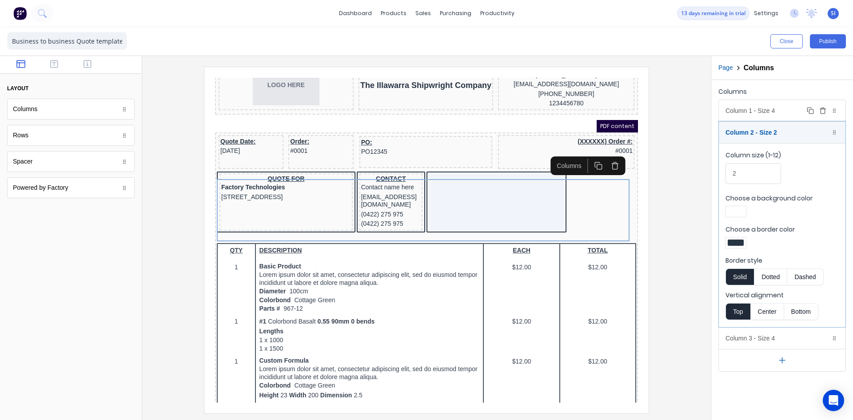
click at [737, 110] on div "Column 1 - Size 4 Duplicate Delete" at bounding box center [782, 110] width 127 height 21
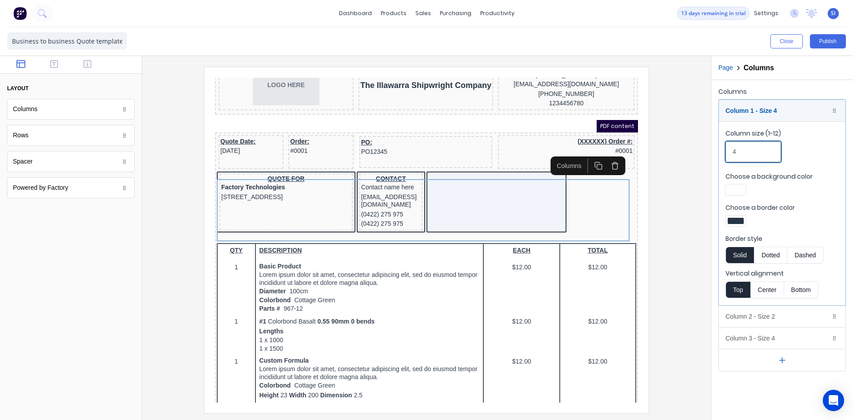
drag, startPoint x: 743, startPoint y: 143, endPoint x: 743, endPoint y: 155, distance: 11.5
click at [743, 144] on input "4" at bounding box center [753, 151] width 56 height 21
drag, startPoint x: 743, startPoint y: 155, endPoint x: 723, endPoint y: 156, distance: 19.6
click at [723, 156] on fieldset "Column size (1-12) 4 Choose a background color Choose a border color Border sty…" at bounding box center [782, 213] width 127 height 184
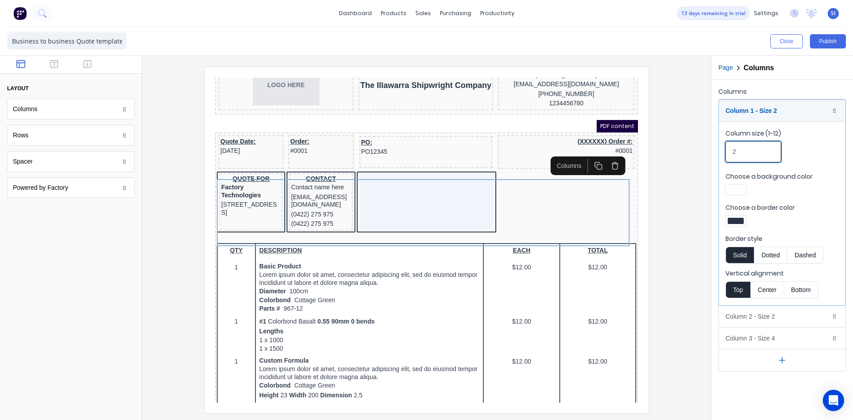
drag, startPoint x: 748, startPoint y: 152, endPoint x: 702, endPoint y: 154, distance: 46.2
click at [702, 154] on div "Close Publish Components layout Columns Columns Rows Rows Spacer Spacer Powered…" at bounding box center [426, 223] width 853 height 393
type input "4"
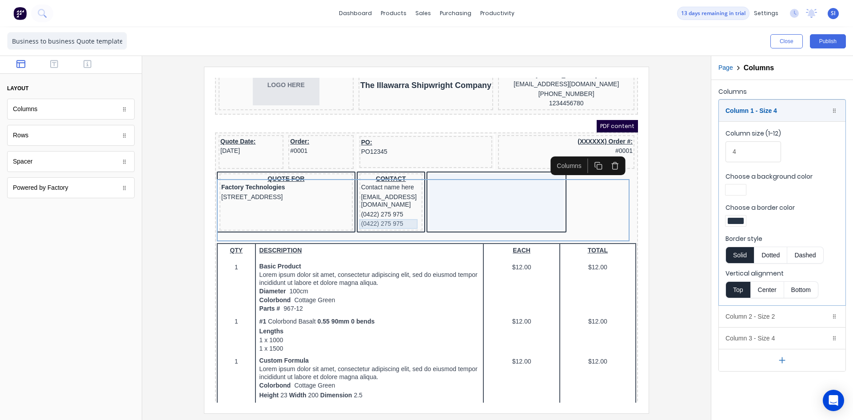
click at [400, 213] on div "(0422) 275 975" at bounding box center [380, 213] width 60 height 10
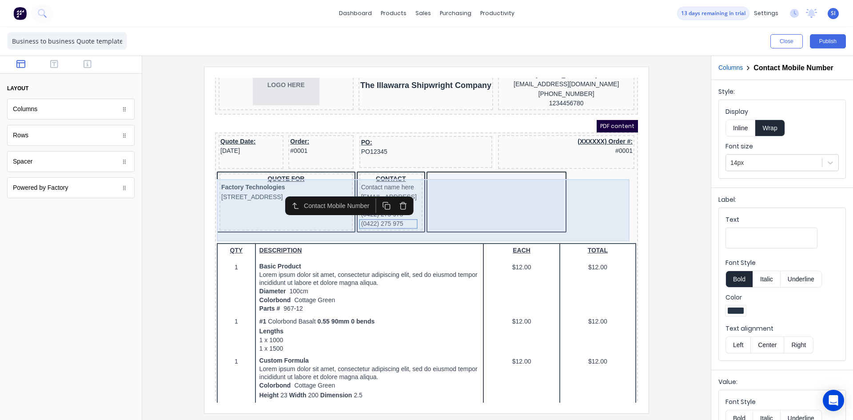
click at [493, 198] on div at bounding box center [485, 191] width 135 height 57
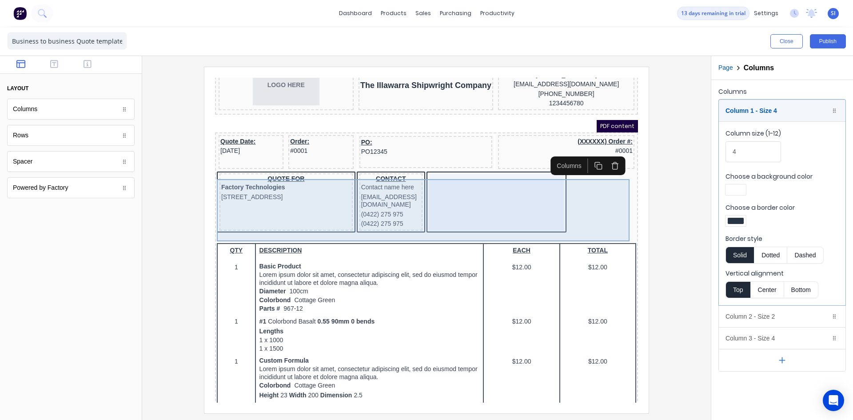
click at [575, 204] on div "QUOTE FOR Factory Technologies 234 Beach Road Gold Coast, Queensland, Australia…" at bounding box center [415, 192] width 419 height 63
click at [525, 209] on div at bounding box center [485, 191] width 135 height 57
click at [338, 208] on div "QUOTE FOR Factory Technologies 234 Beach Road Gold Coast, Queensland, Australia…" at bounding box center [275, 191] width 133 height 57
click at [338, 208] on body "Header QUOTE #0001 LOGO HERE The Illawarra Shipwright Company Company name here…" at bounding box center [415, 185] width 423 height 325
click at [338, 208] on div "QUOTE FOR Factory Technologies 234 Beach Road Gold Coast, Queensland, Australia…" at bounding box center [275, 191] width 133 height 57
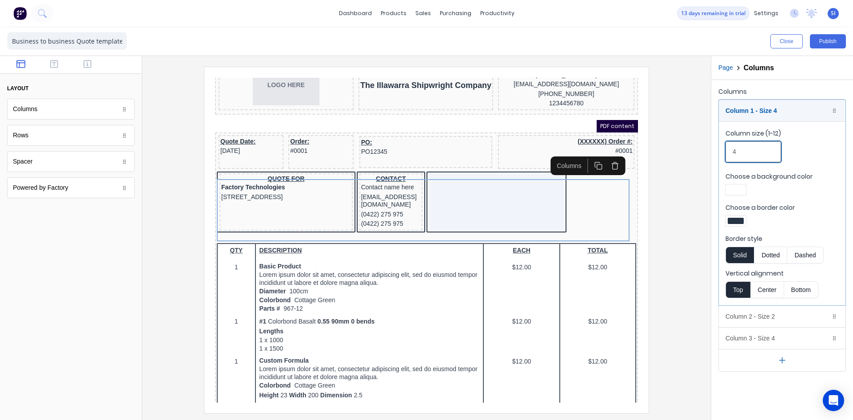
drag, startPoint x: 758, startPoint y: 148, endPoint x: 717, endPoint y: 155, distance: 40.9
click at [716, 155] on div "Columns Column 1 - Size 4 Duplicate Delete Column size (1-12) 4 Choose a backgr…" at bounding box center [782, 228] width 142 height 297
drag, startPoint x: 746, startPoint y: 154, endPoint x: 731, endPoint y: 154, distance: 15.1
click at [731, 154] on input "4" at bounding box center [753, 151] width 56 height 21
drag, startPoint x: 749, startPoint y: 148, endPoint x: 721, endPoint y: 158, distance: 29.6
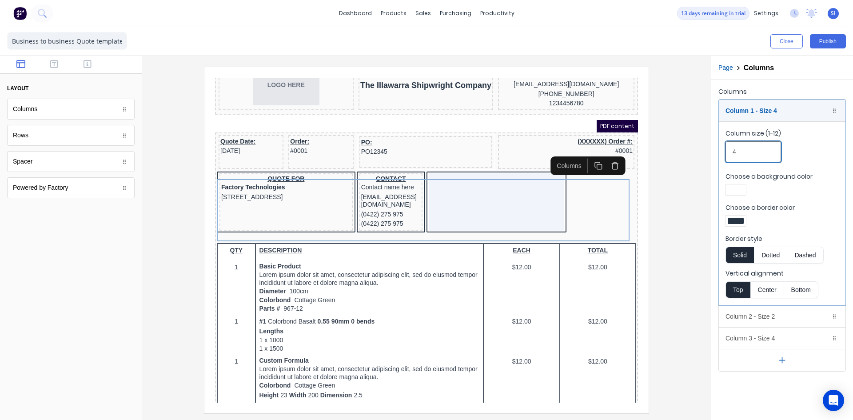
click at [721, 158] on fieldset "Column size (1-12) 4 Choose a background color Choose a border color Border sty…" at bounding box center [782, 213] width 127 height 184
click at [754, 156] on input "4" at bounding box center [753, 151] width 56 height 21
click at [735, 157] on input "4" at bounding box center [753, 151] width 56 height 21
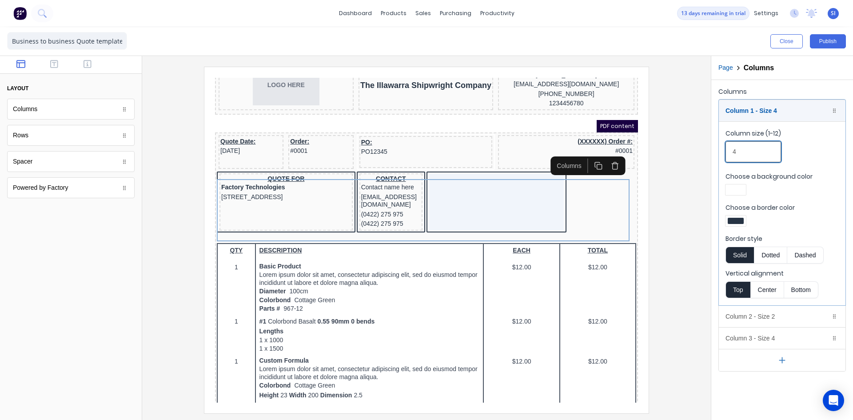
click at [735, 157] on input "4" at bounding box center [753, 151] width 56 height 21
click at [731, 159] on input "4" at bounding box center [753, 151] width 56 height 21
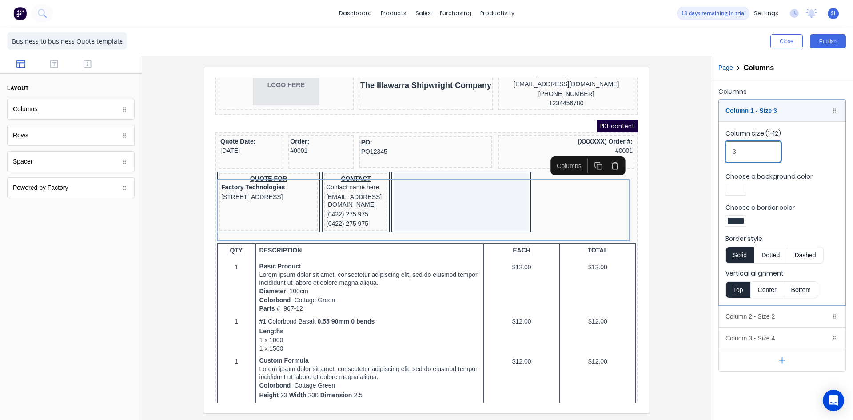
drag, startPoint x: 741, startPoint y: 154, endPoint x: 723, endPoint y: 156, distance: 17.9
click at [723, 156] on fieldset "Column size (1-12) 3 Choose a background color Choose a border color Border sty…" at bounding box center [782, 213] width 127 height 184
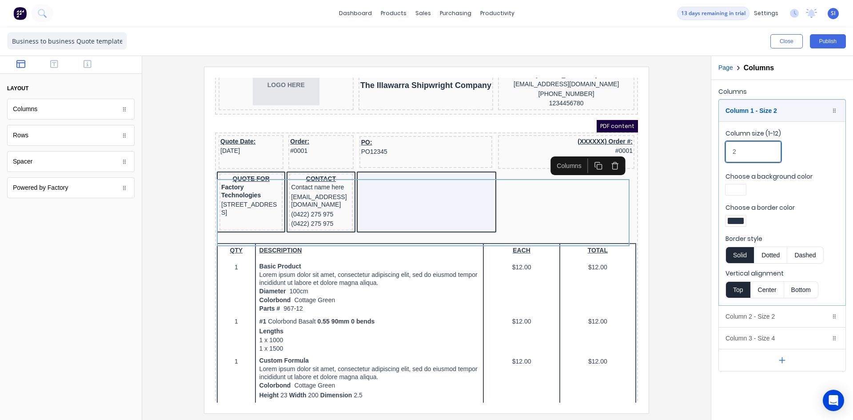
drag, startPoint x: 744, startPoint y: 155, endPoint x: 728, endPoint y: 158, distance: 16.3
click at [728, 158] on input "2" at bounding box center [753, 151] width 56 height 21
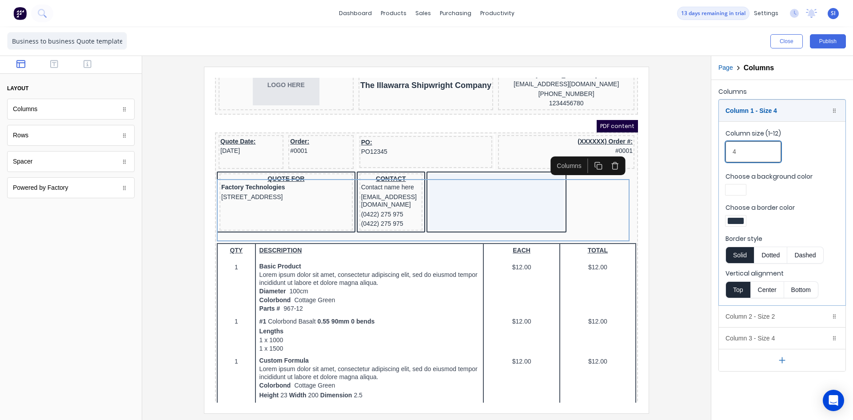
drag, startPoint x: 751, startPoint y: 151, endPoint x: 727, endPoint y: 156, distance: 24.7
click at [727, 156] on input "4" at bounding box center [753, 151] width 56 height 21
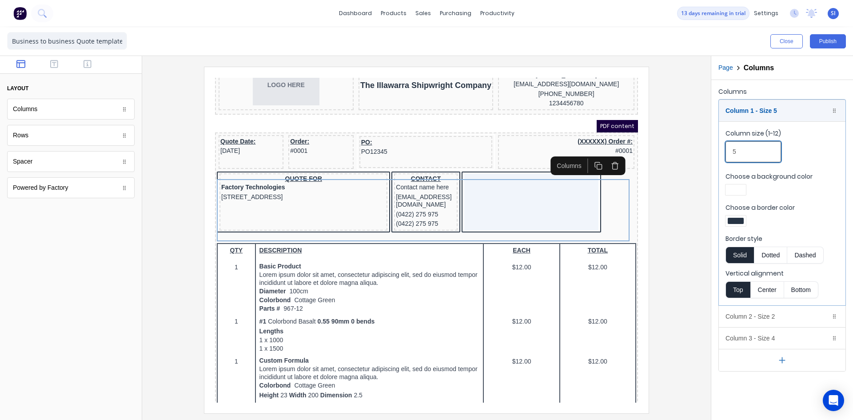
drag, startPoint x: 748, startPoint y: 150, endPoint x: 723, endPoint y: 158, distance: 27.1
click at [723, 158] on fieldset "Column size (1-12) 5 Choose a background color Choose a border color Border sty…" at bounding box center [782, 213] width 127 height 184
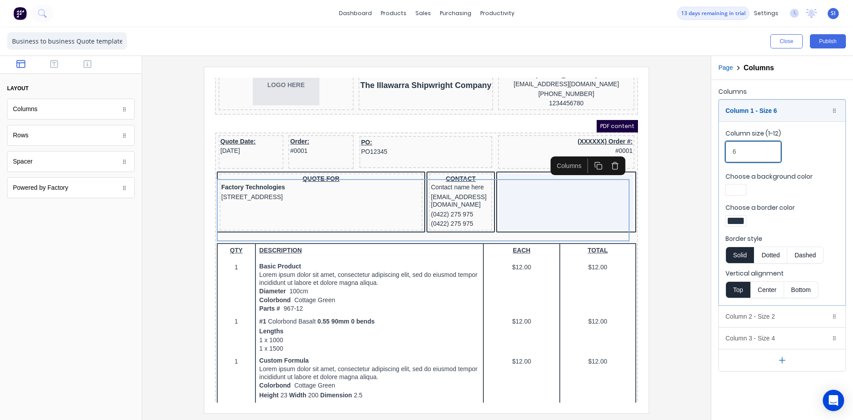
drag, startPoint x: 737, startPoint y: 155, endPoint x: 726, endPoint y: 158, distance: 11.3
click at [726, 158] on input "6" at bounding box center [753, 151] width 56 height 21
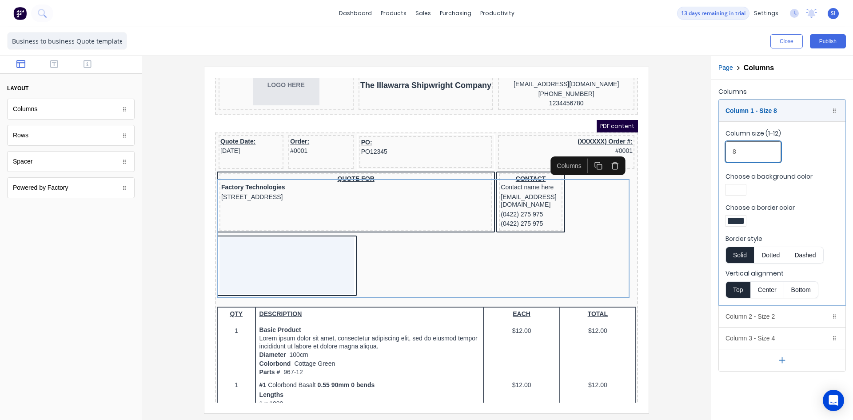
drag, startPoint x: 739, startPoint y: 148, endPoint x: 712, endPoint y: 155, distance: 27.7
click at [712, 155] on div "Columns Column 1 - Size 8 Duplicate Delete Column size (1-12) 8 Choose a backgr…" at bounding box center [782, 228] width 142 height 297
type input "8"
click at [831, 39] on button "Publish" at bounding box center [828, 41] width 36 height 14
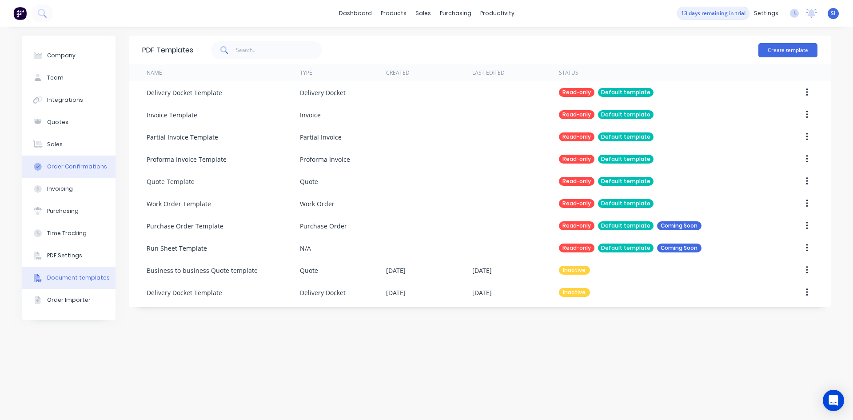
click at [86, 168] on div "Order Confirmations" at bounding box center [77, 167] width 60 height 8
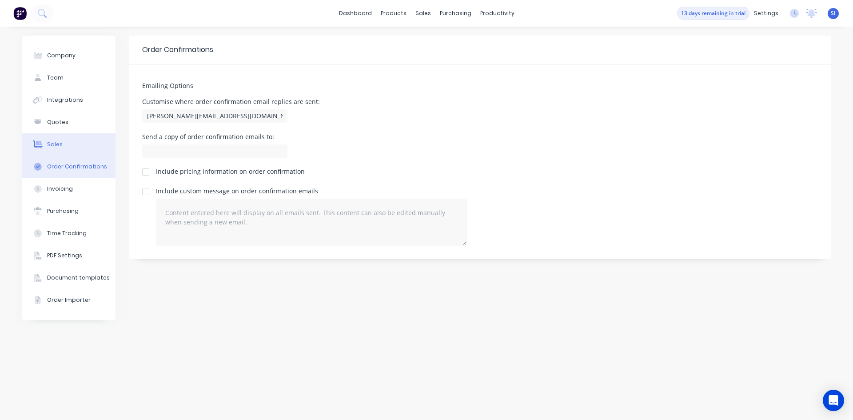
click at [90, 143] on button "Sales" at bounding box center [68, 144] width 93 height 22
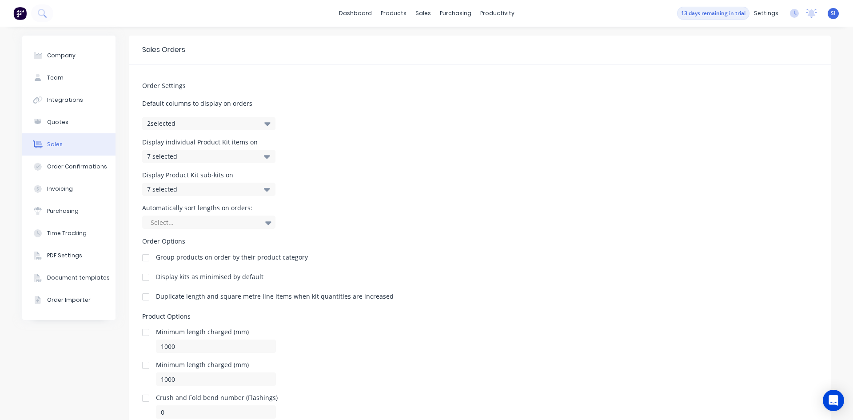
click at [218, 121] on button "2 selected" at bounding box center [208, 123] width 133 height 13
click at [241, 119] on button "2 selected" at bounding box center [208, 123] width 133 height 13
click at [198, 156] on div "7 selected" at bounding box center [199, 155] width 105 height 9
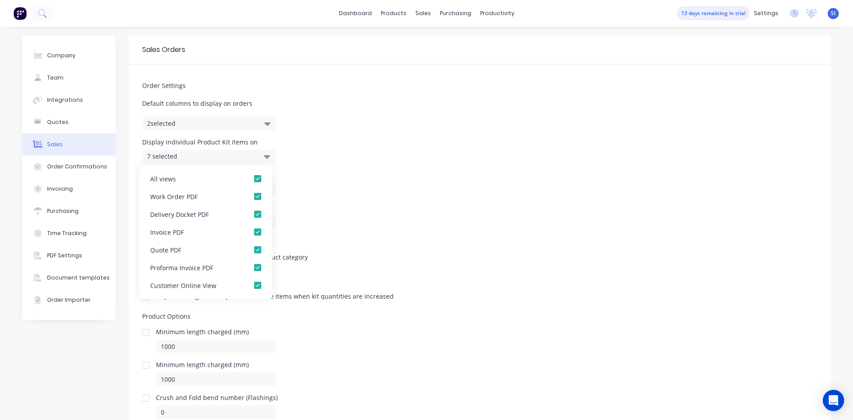
click at [198, 156] on div "7 selected" at bounding box center [199, 155] width 105 height 9
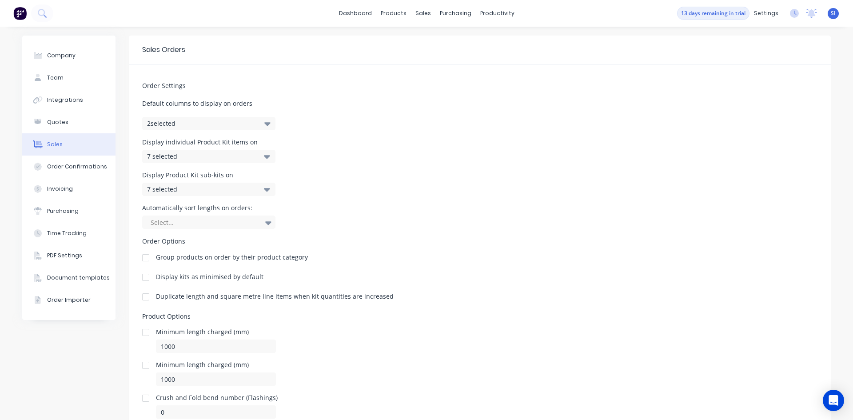
click at [198, 156] on div "7 selected" at bounding box center [199, 155] width 105 height 9
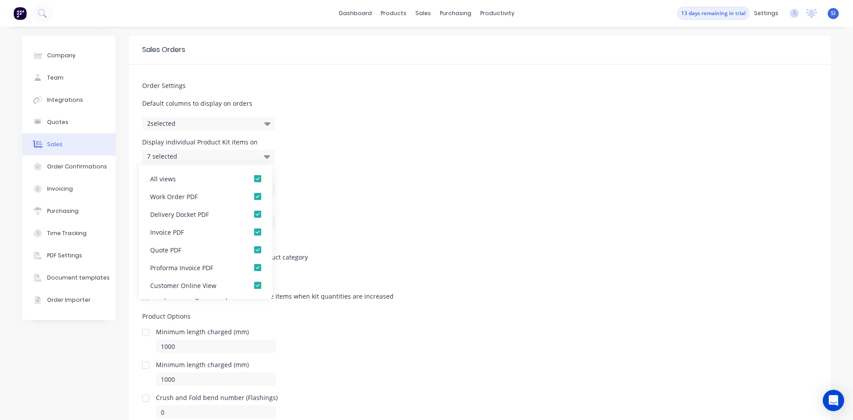
click at [198, 156] on div "7 selected" at bounding box center [199, 155] width 105 height 9
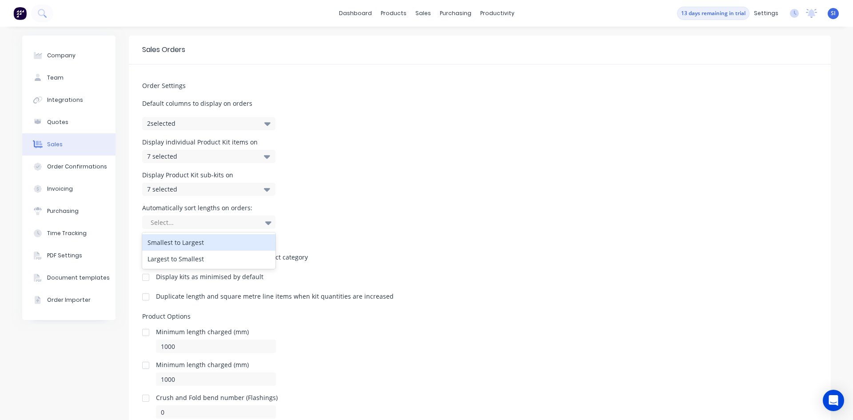
click at [236, 223] on div at bounding box center [204, 222] width 109 height 11
click at [456, 268] on div "Order Settings Default columns to display on orders 2 selected Display individu…" at bounding box center [480, 241] width 702 height 354
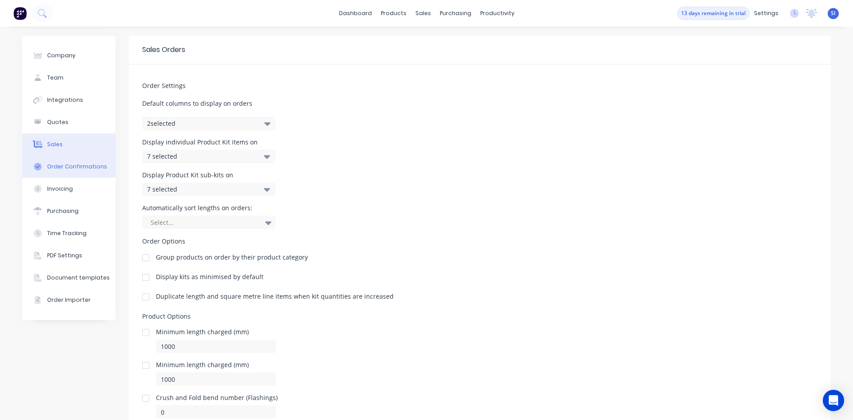
click at [84, 165] on div "Order Confirmations" at bounding box center [77, 167] width 60 height 8
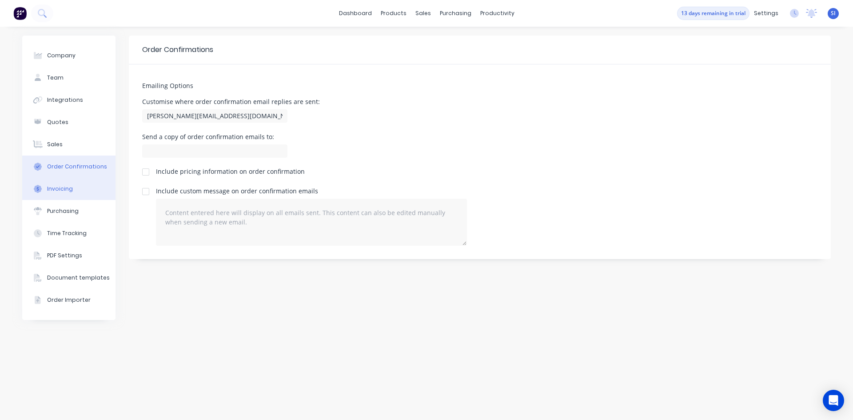
click at [90, 194] on button "Invoicing" at bounding box center [68, 189] width 93 height 22
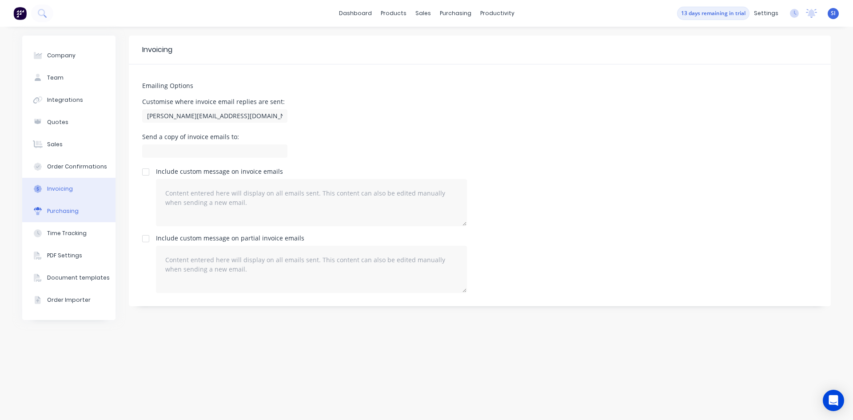
click at [95, 213] on button "Purchasing" at bounding box center [68, 211] width 93 height 22
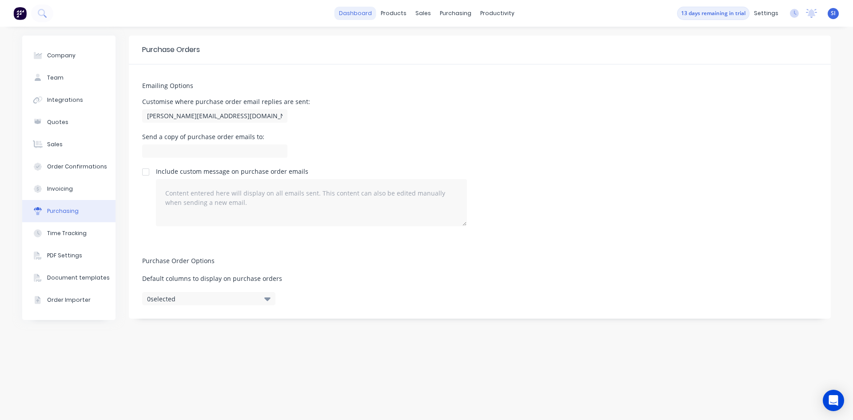
click at [370, 8] on link "dashboard" at bounding box center [355, 13] width 42 height 13
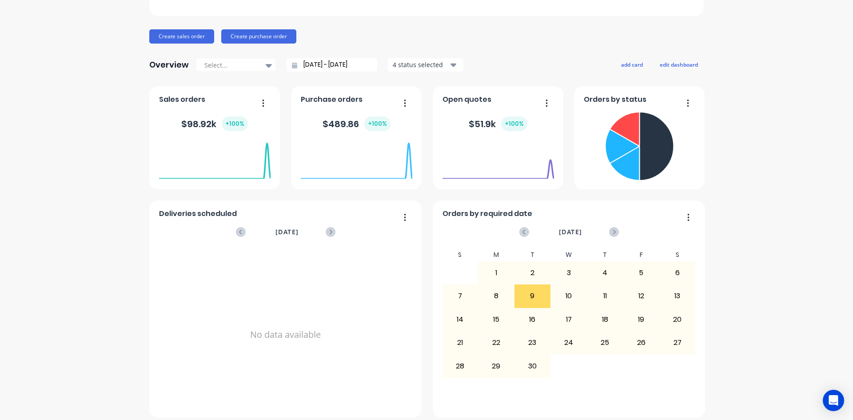
scroll to position [88, 0]
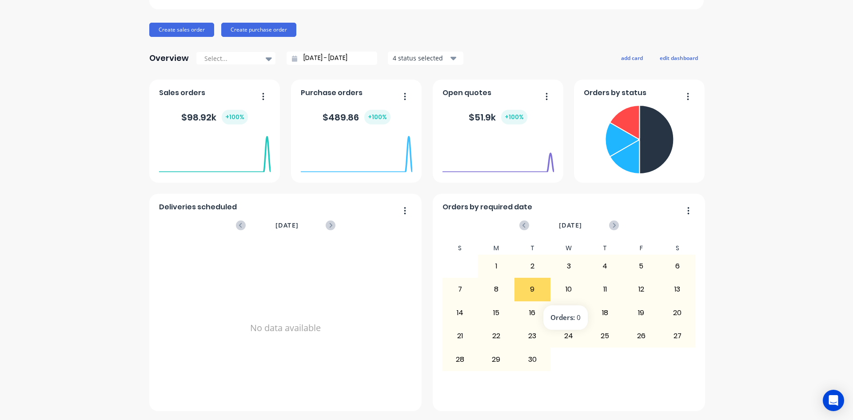
click at [557, 290] on div "10" at bounding box center [569, 289] width 36 height 22
click at [565, 290] on div "10" at bounding box center [569, 289] width 36 height 22
click at [688, 211] on icon "button" at bounding box center [689, 210] width 2 height 7
click at [725, 189] on div "The Illawarra Shipwright Company Create sales order Create purchase order Overv…" at bounding box center [426, 179] width 853 height 464
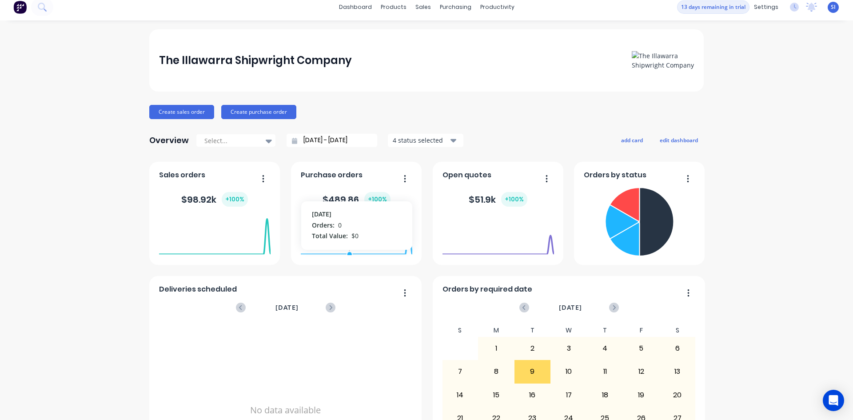
scroll to position [0, 0]
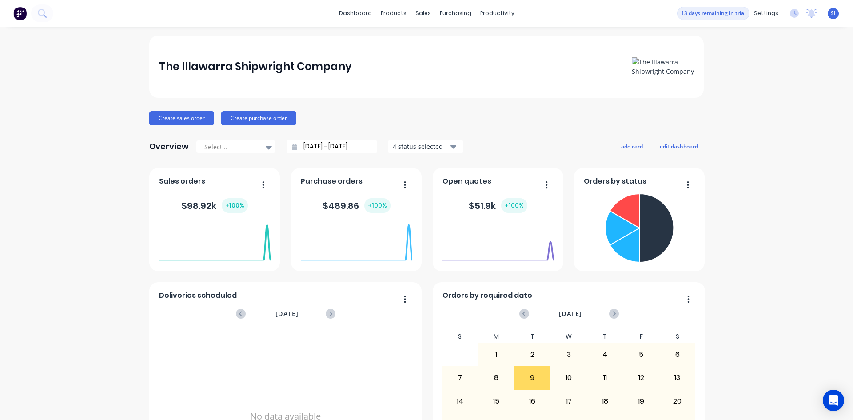
click at [666, 73] on img at bounding box center [663, 66] width 62 height 19
click at [485, 62] on link "Suppliers" at bounding box center [489, 61] width 118 height 18
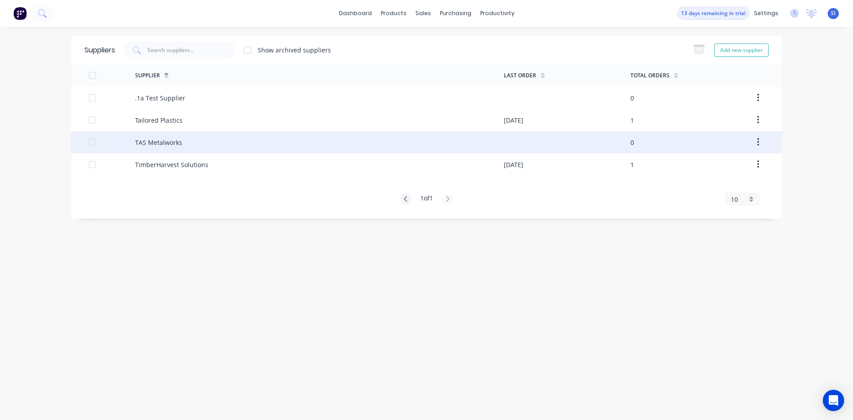
click at [187, 142] on div "TAS Metalworks" at bounding box center [319, 142] width 369 height 22
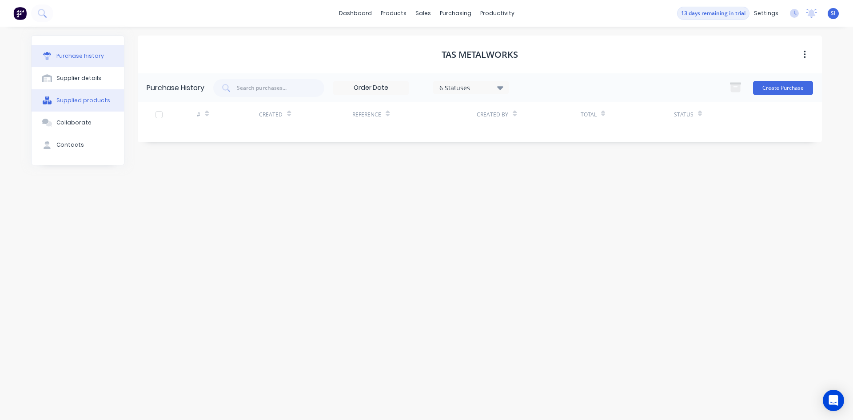
click at [104, 101] on div "Supplied products" at bounding box center [83, 100] width 54 height 8
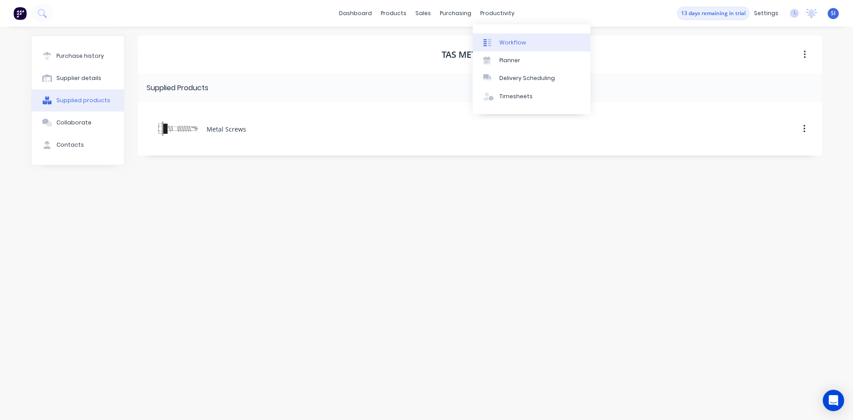
click at [513, 43] on div "Workflow" at bounding box center [512, 43] width 27 height 8
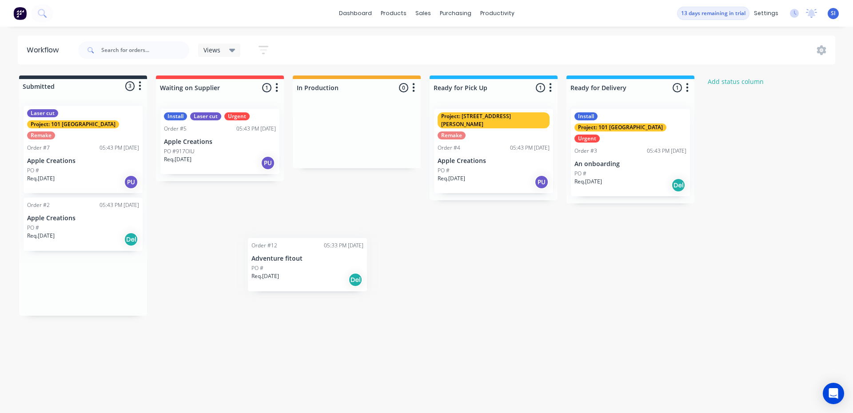
drag, startPoint x: 70, startPoint y: 273, endPoint x: 269, endPoint y: 218, distance: 206.4
click at [296, 231] on div "Submitted 3 Status colour #273444 hex #273444 Save Cancel Summaries Total order…" at bounding box center [476, 196] width 966 height 240
drag, startPoint x: 119, startPoint y: 274, endPoint x: 224, endPoint y: 216, distance: 119.3
click at [224, 216] on div "Submitted 3 Status colour #273444 hex #273444 Save Cancel Summaries Total order…" at bounding box center [476, 196] width 966 height 240
click at [105, 282] on div "PO #" at bounding box center [83, 286] width 112 height 8
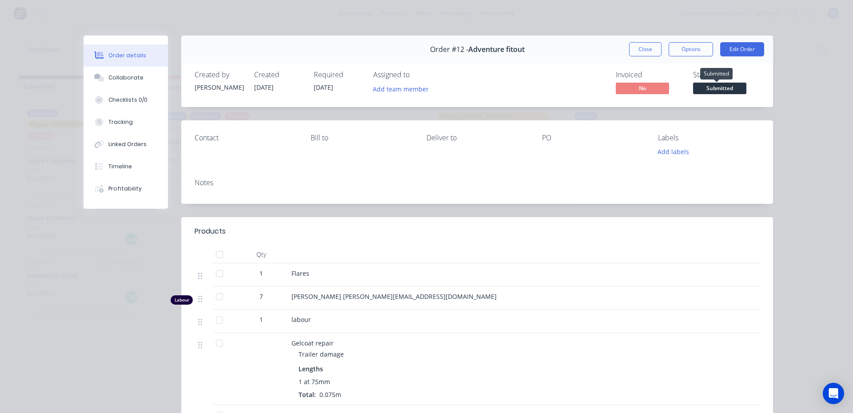
click at [732, 89] on span "Submitted" at bounding box center [719, 88] width 53 height 11
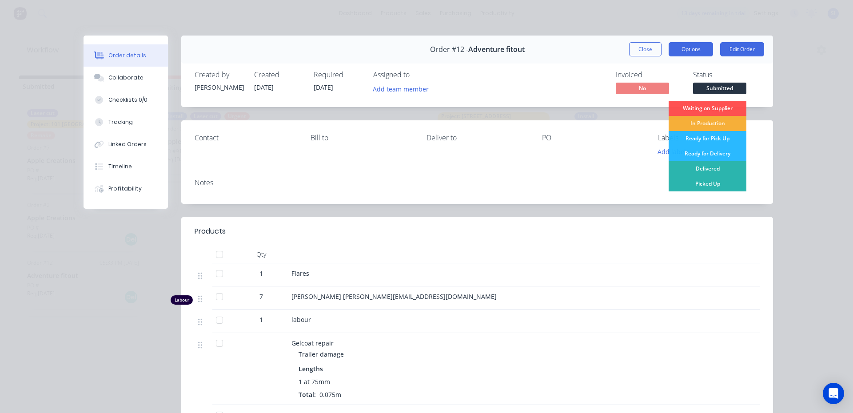
click at [699, 45] on button "Options" at bounding box center [690, 49] width 44 height 14
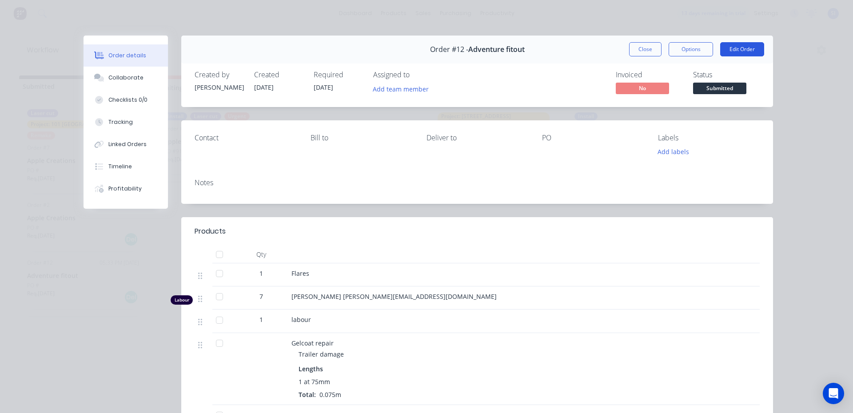
click at [751, 47] on button "Edit Order" at bounding box center [742, 49] width 44 height 14
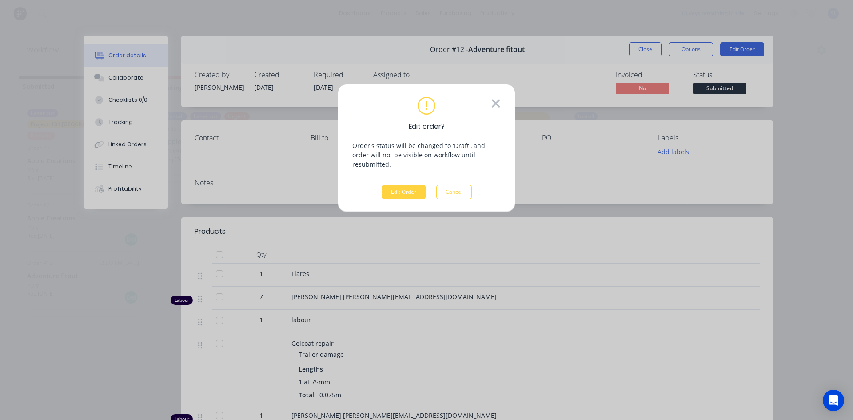
click at [499, 105] on icon at bounding box center [496, 103] width 10 height 13
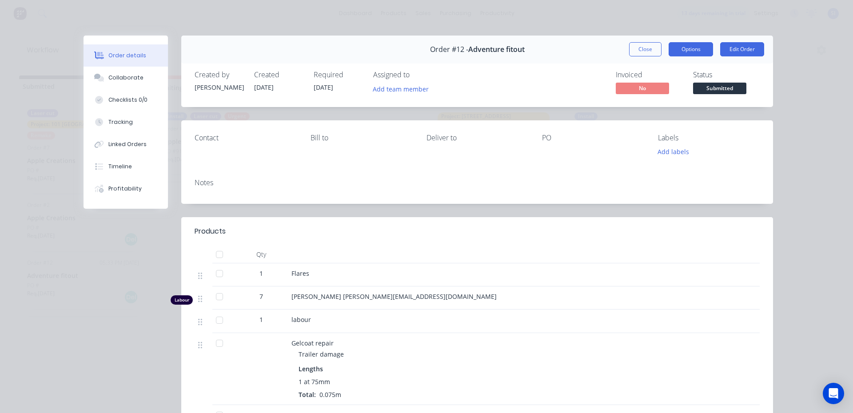
click at [681, 44] on button "Options" at bounding box center [690, 49] width 44 height 14
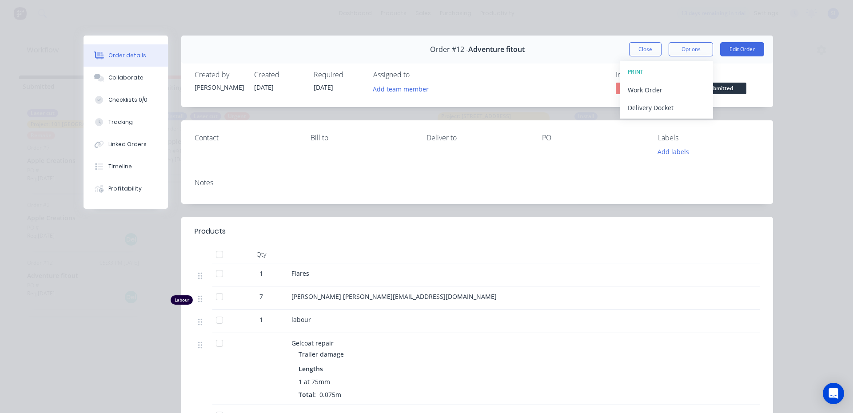
click at [735, 89] on span "Submitted" at bounding box center [719, 88] width 53 height 11
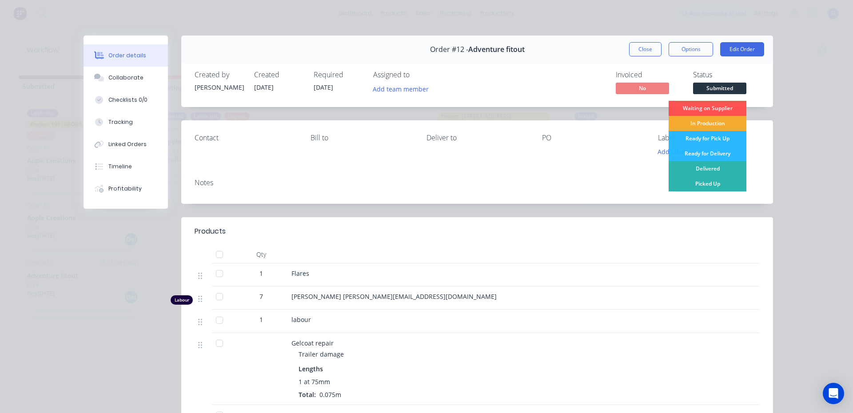
click at [727, 125] on div "In Production" at bounding box center [707, 123] width 78 height 15
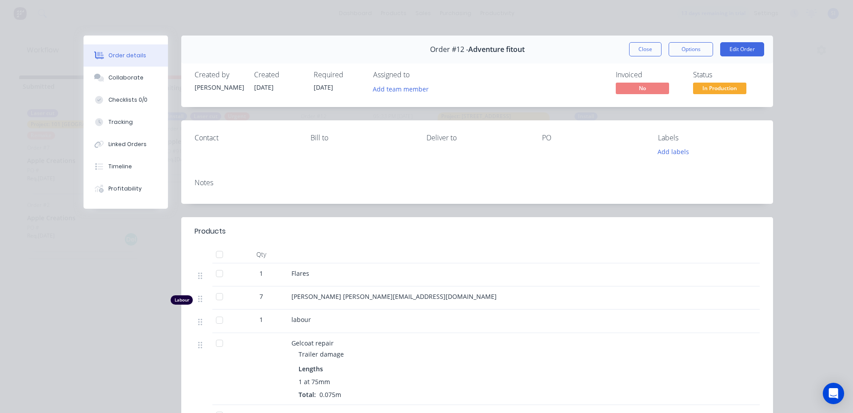
drag, startPoint x: 318, startPoint y: 1, endPoint x: 388, endPoint y: 10, distance: 70.3
click at [388, 10] on div "Order details Collaborate Checklists 0/0 Tracking Linked Orders Timeline Profit…" at bounding box center [426, 206] width 853 height 413
click at [103, 225] on div "Order #12 - Adventure fitout Close Options Edit Order Created by Samuel Created…" at bounding box center [427, 311] width 689 height 551
click at [135, 249] on div "Order #12 - Adventure fitout Close Options Edit Order Created by Samuel Created…" at bounding box center [427, 311] width 689 height 551
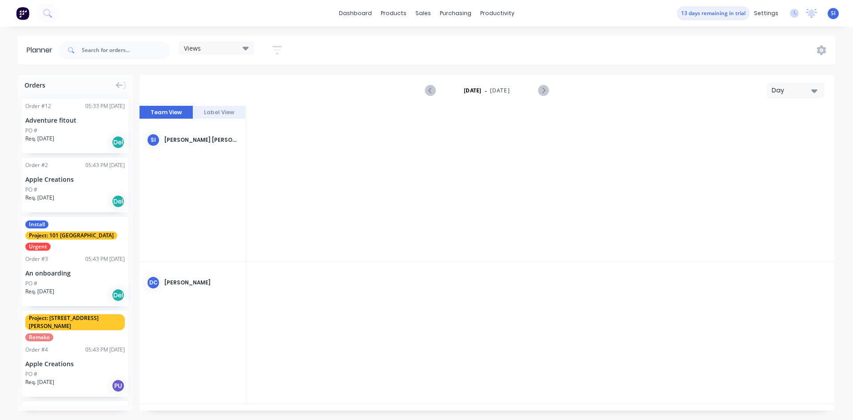
scroll to position [0, 2559]
drag, startPoint x: 197, startPoint y: 296, endPoint x: 204, endPoint y: 234, distance: 63.0
click at [197, 296] on div "DC David Cousley" at bounding box center [192, 283] width 106 height 42
click at [203, 218] on div "Si Samuel illawarrashipwright@gmail.com (You)" at bounding box center [192, 190] width 107 height 143
drag, startPoint x: 179, startPoint y: 140, endPoint x: 208, endPoint y: 152, distance: 31.9
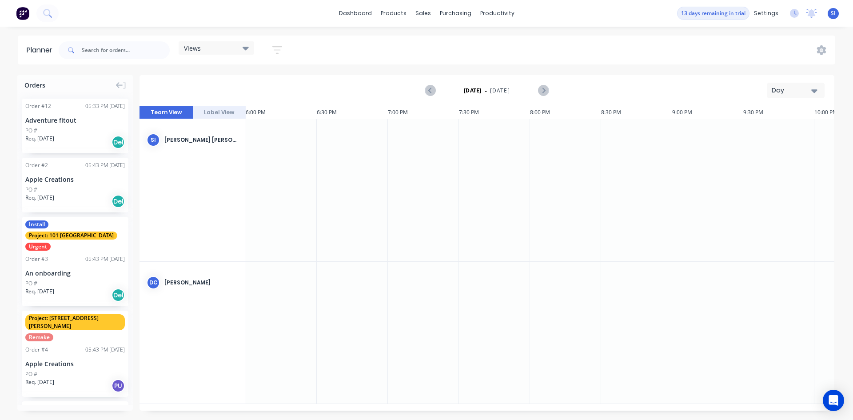
click at [208, 152] on div "Si Samuel illawarrashipwright@gmail.com (You)" at bounding box center [192, 140] width 106 height 42
drag, startPoint x: 82, startPoint y: 338, endPoint x: 299, endPoint y: 204, distance: 255.3
drag, startPoint x: 457, startPoint y: 137, endPoint x: 342, endPoint y: 153, distance: 115.3
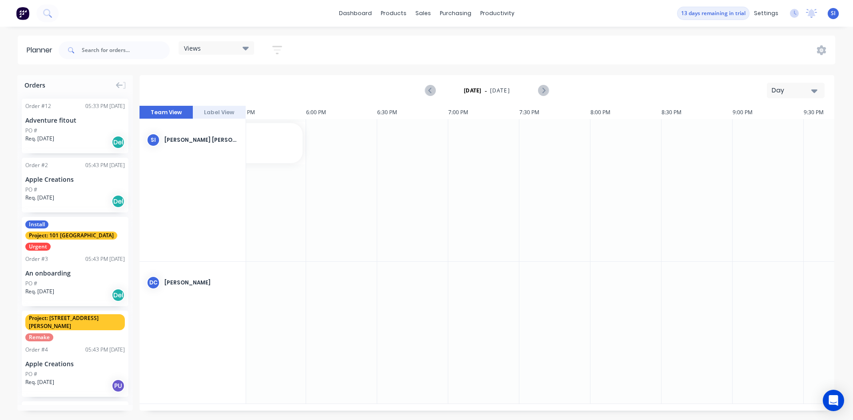
scroll to position [0, 2559]
click at [428, 93] on icon "Previous page" at bounding box center [430, 90] width 11 height 11
click at [539, 89] on icon "Next page" at bounding box center [542, 90] width 11 height 11
click at [800, 90] on div "Day" at bounding box center [791, 90] width 41 height 9
click at [792, 131] on div "Week" at bounding box center [779, 132] width 88 height 18
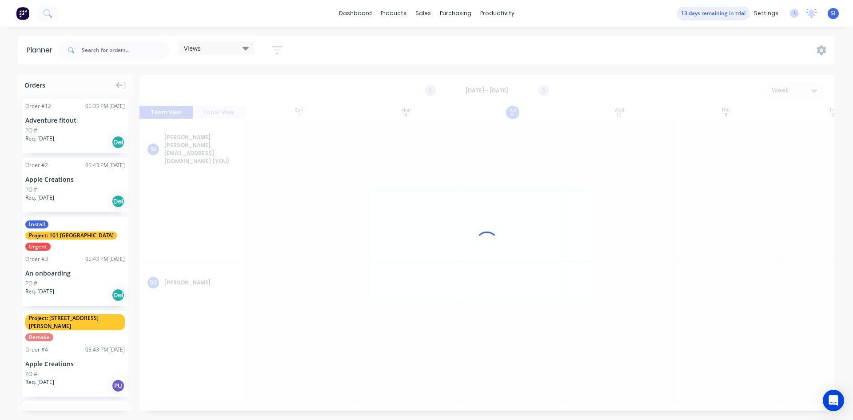
scroll to position [0, 0]
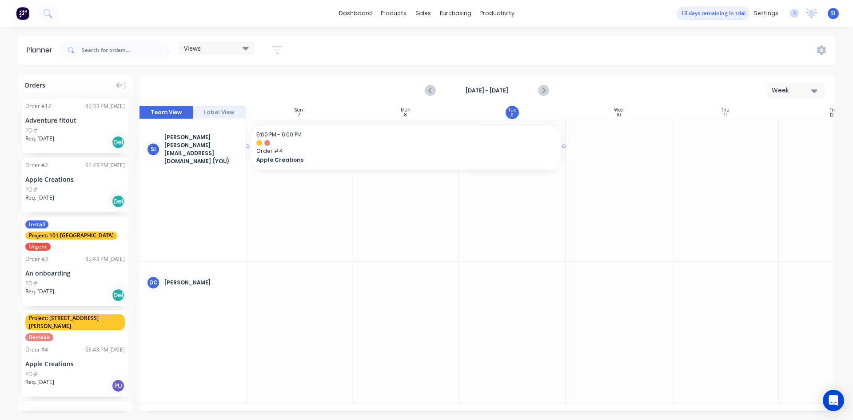
drag, startPoint x: 461, startPoint y: 146, endPoint x: 332, endPoint y: 166, distance: 130.4
drag, startPoint x: 52, startPoint y: 252, endPoint x: 327, endPoint y: 241, distance: 276.0
drag, startPoint x: 319, startPoint y: 199, endPoint x: 311, endPoint y: 304, distance: 105.1
drag, startPoint x: 350, startPoint y: 145, endPoint x: 374, endPoint y: 147, distance: 24.5
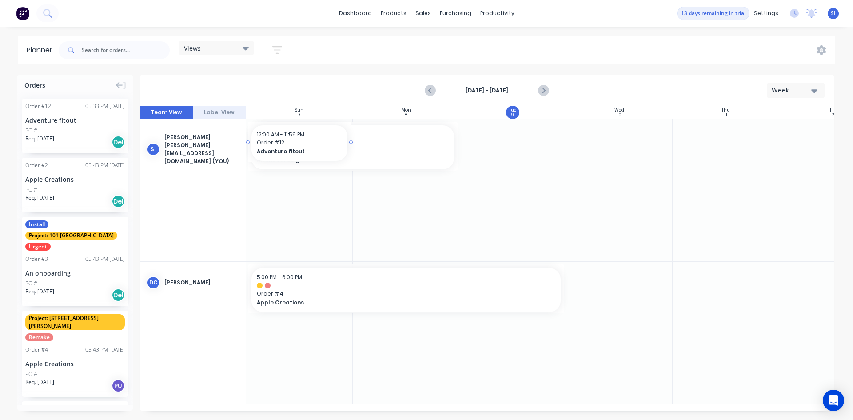
drag, startPoint x: 72, startPoint y: 111, endPoint x: 343, endPoint y: 204, distance: 286.2
drag, startPoint x: 352, startPoint y: 140, endPoint x: 566, endPoint y: 155, distance: 214.6
drag, startPoint x: 98, startPoint y: 135, endPoint x: 245, endPoint y: 189, distance: 156.9
drag, startPoint x: 52, startPoint y: 243, endPoint x: 287, endPoint y: 230, distance: 235.3
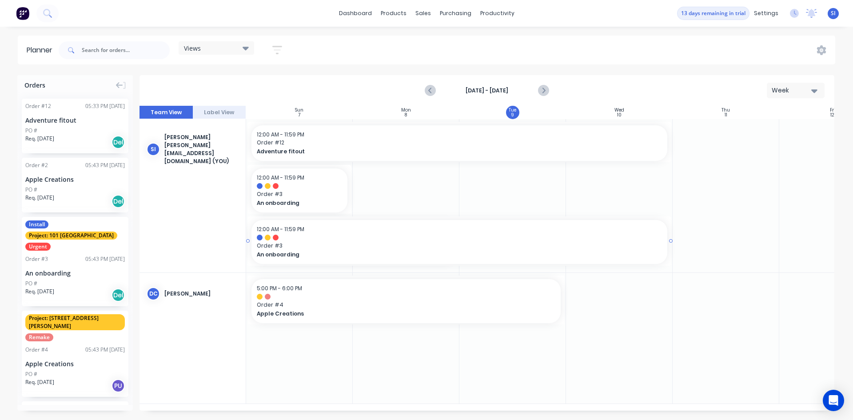
drag, startPoint x: 457, startPoint y: 239, endPoint x: 477, endPoint y: 244, distance: 20.9
drag, startPoint x: 50, startPoint y: 328, endPoint x: 283, endPoint y: 196, distance: 267.9
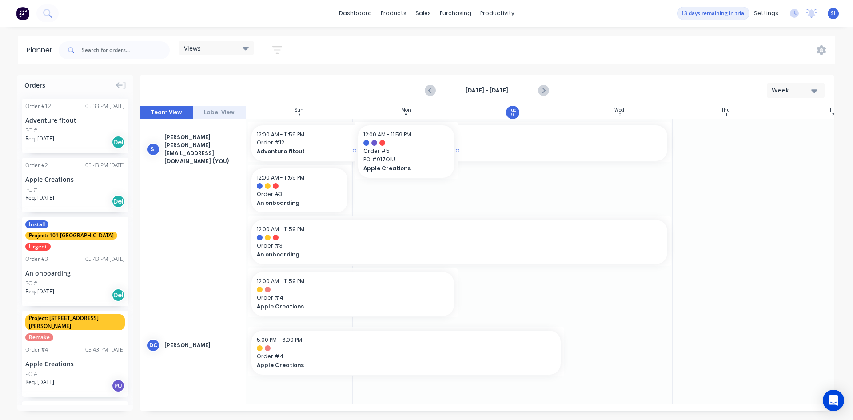
drag, startPoint x: 60, startPoint y: 379, endPoint x: 486, endPoint y: 254, distance: 443.8
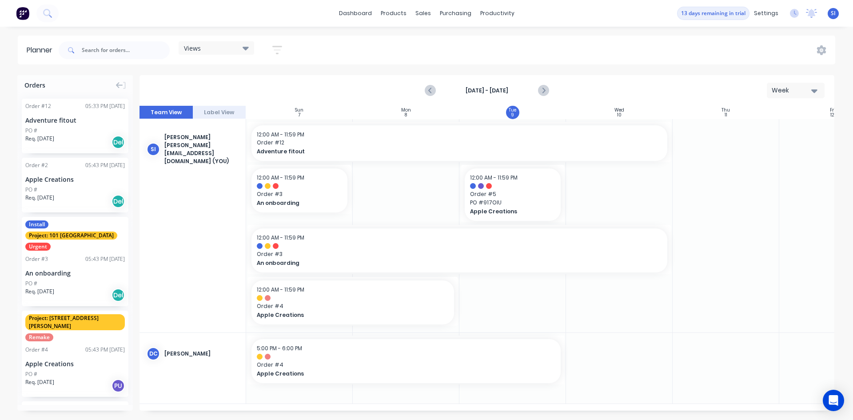
click at [812, 84] on button "Week" at bounding box center [796, 91] width 58 height 16
click at [805, 149] on div "Month" at bounding box center [779, 150] width 88 height 18
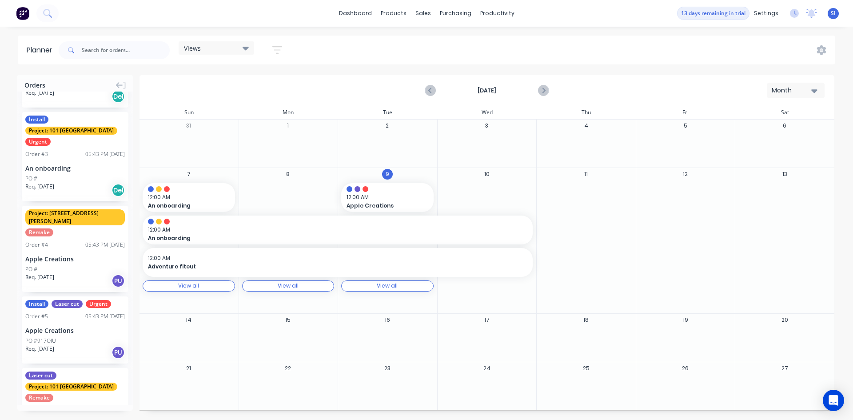
scroll to position [127, 0]
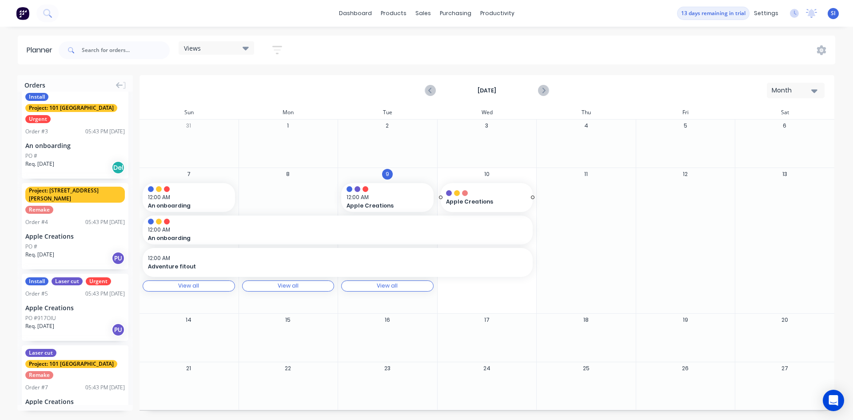
drag, startPoint x: 102, startPoint y: 354, endPoint x: 477, endPoint y: 163, distance: 420.5
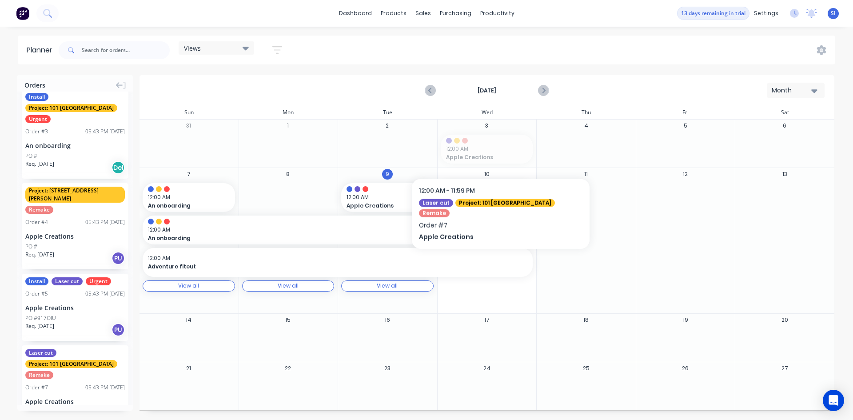
drag, startPoint x: 484, startPoint y: 142, endPoint x: 475, endPoint y: 179, distance: 37.8
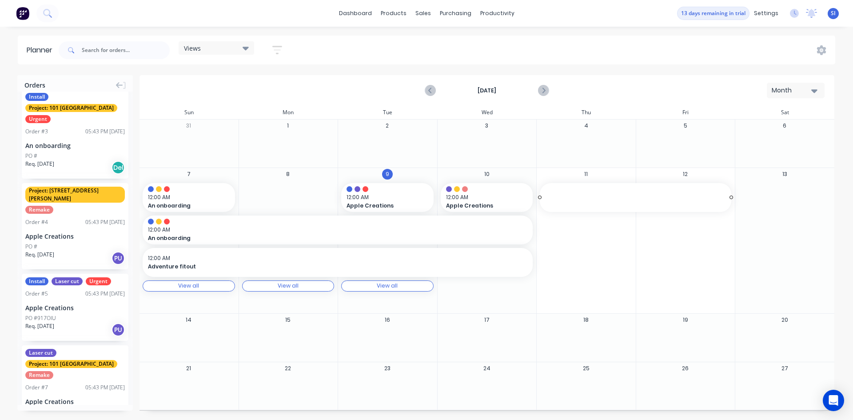
drag, startPoint x: 531, startPoint y: 198, endPoint x: 599, endPoint y: 192, distance: 68.7
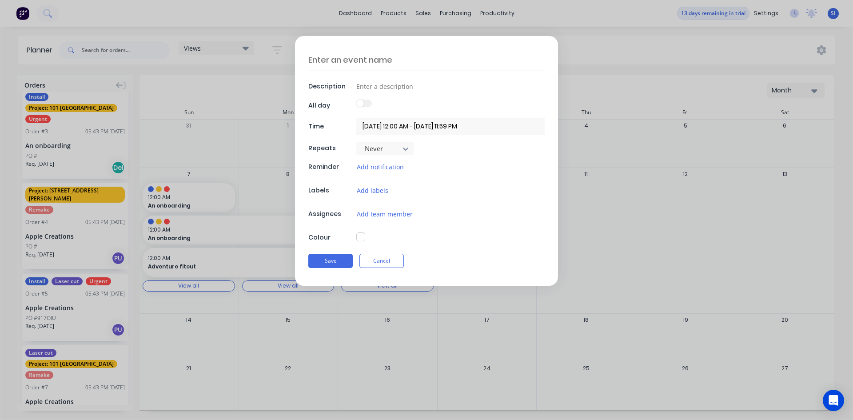
click at [585, 192] on form "Description All day Time 11/09/2025 12:00 AM - 13/09/2025 11:59 PM Repeats Neve…" at bounding box center [426, 161] width 834 height 250
click at [395, 250] on div "Save Cancel" at bounding box center [426, 260] width 236 height 23
click at [392, 258] on button "Cancel" at bounding box center [381, 261] width 44 height 14
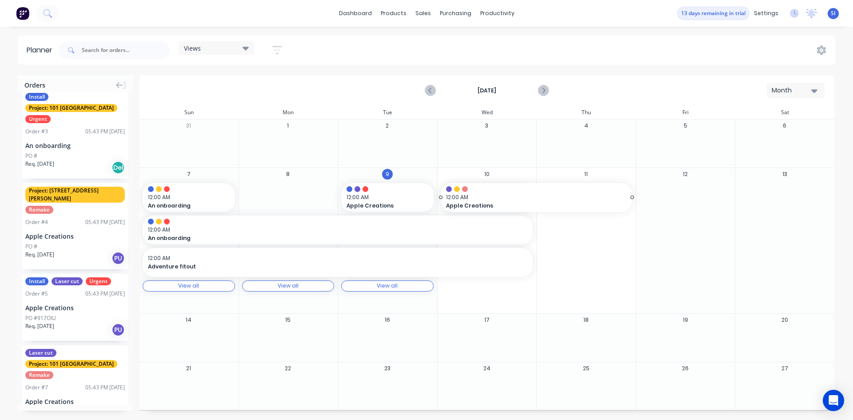
drag, startPoint x: 528, startPoint y: 195, endPoint x: 634, endPoint y: 189, distance: 106.8
drag, startPoint x: 97, startPoint y: 351, endPoint x: 467, endPoint y: 268, distance: 379.6
drag, startPoint x: 438, startPoint y: 294, endPoint x: 175, endPoint y: 295, distance: 262.5
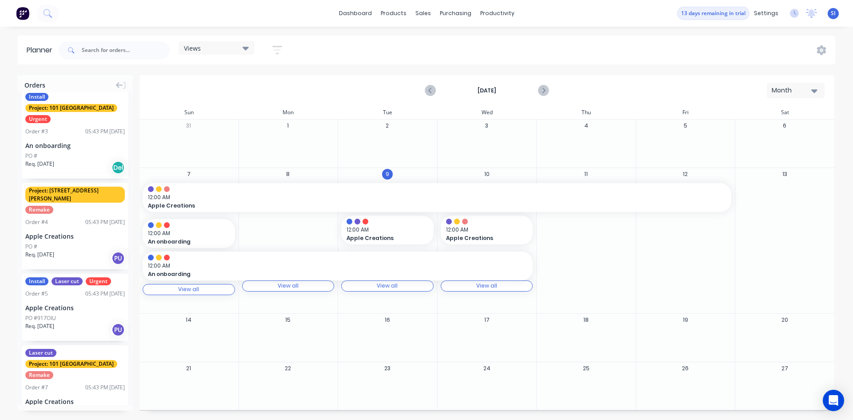
click at [302, 285] on div "View all View all" at bounding box center [288, 285] width 92 height 11
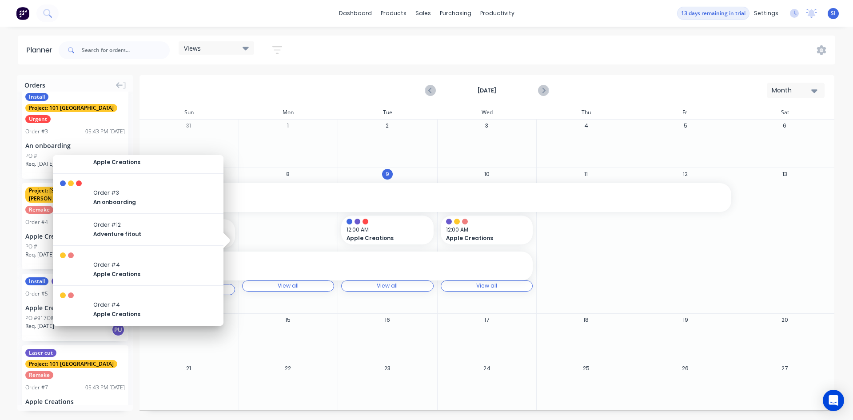
scroll to position [0, 0]
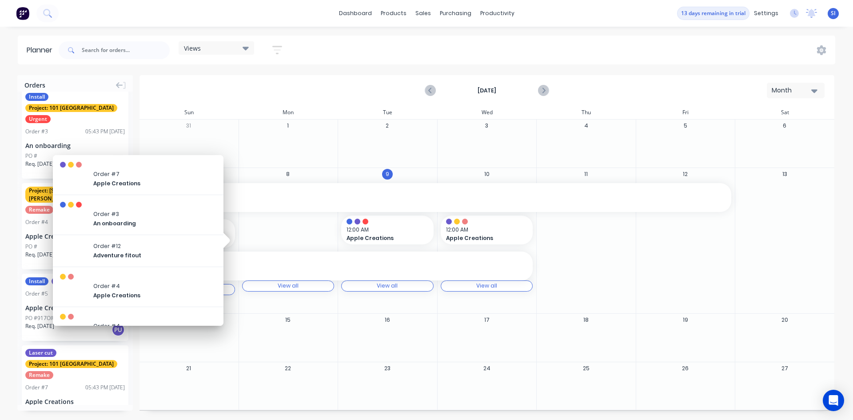
click at [650, 254] on div "12" at bounding box center [685, 240] width 99 height 145
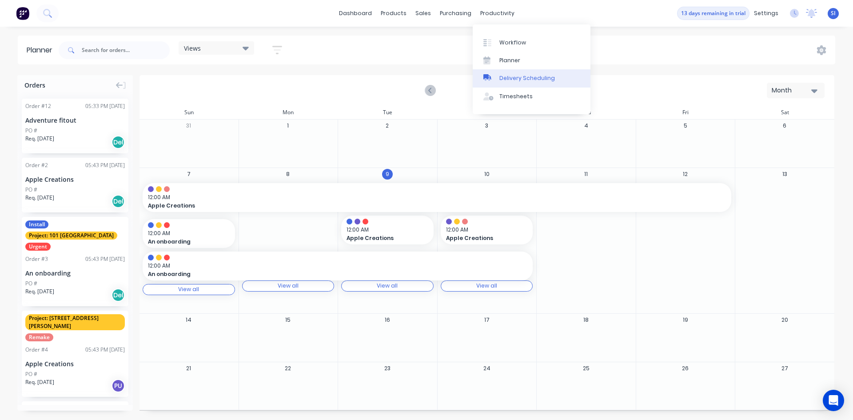
click at [490, 82] on div at bounding box center [489, 78] width 13 height 8
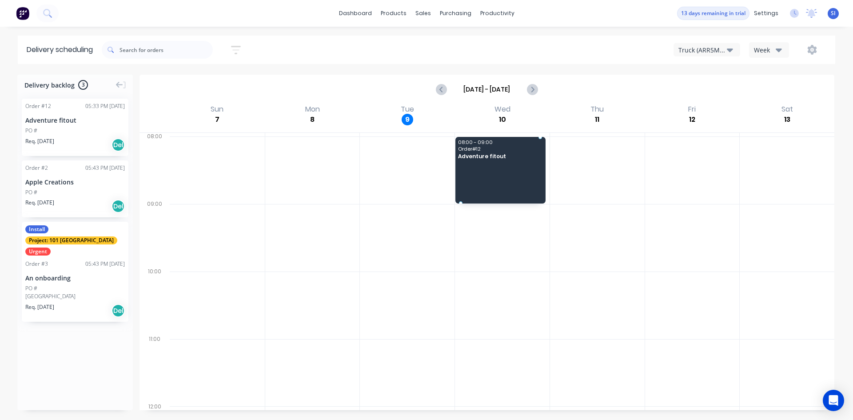
drag, startPoint x: 98, startPoint y: 139, endPoint x: 485, endPoint y: 157, distance: 387.3
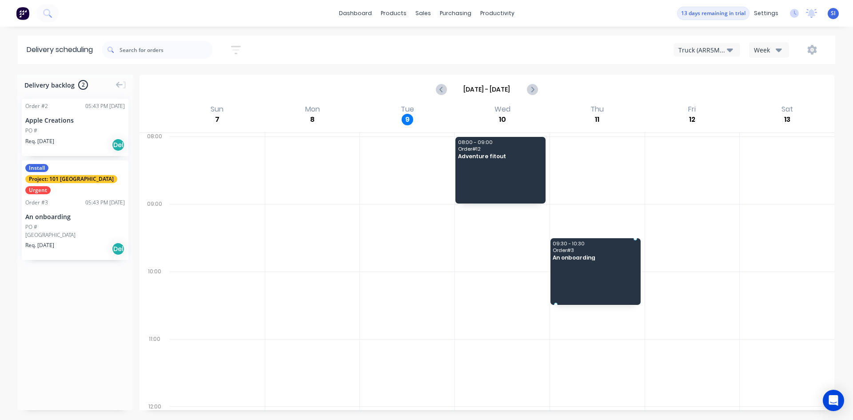
drag, startPoint x: 73, startPoint y: 198, endPoint x: 630, endPoint y: 228, distance: 558.2
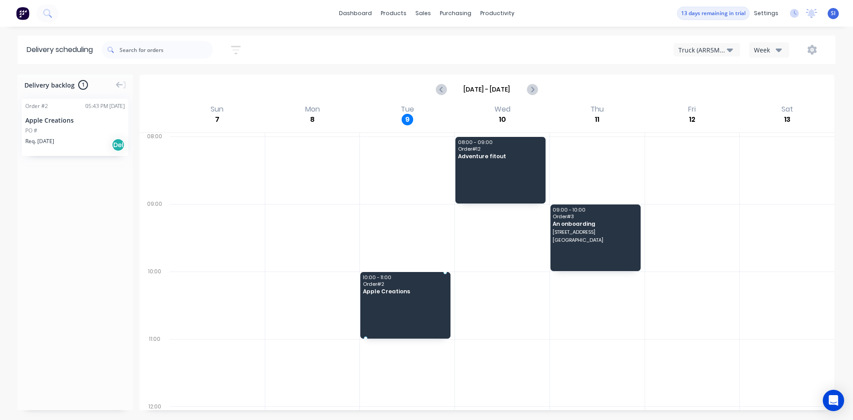
drag, startPoint x: 63, startPoint y: 135, endPoint x: 383, endPoint y: 271, distance: 348.0
click at [733, 49] on button "Truck (ARR5MM)" at bounding box center [706, 49] width 67 height 13
click at [780, 49] on icon "button" at bounding box center [778, 50] width 6 height 4
click at [786, 93] on div "Vehicle" at bounding box center [793, 91] width 88 height 18
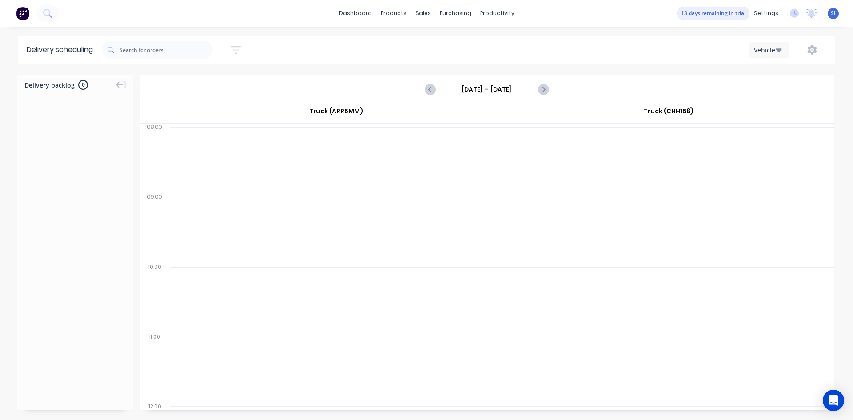
drag, startPoint x: 445, startPoint y: 178, endPoint x: 453, endPoint y: 194, distance: 17.7
click at [440, 188] on div at bounding box center [336, 162] width 332 height 70
click at [510, 42] on div "Workflow" at bounding box center [512, 43] width 27 height 8
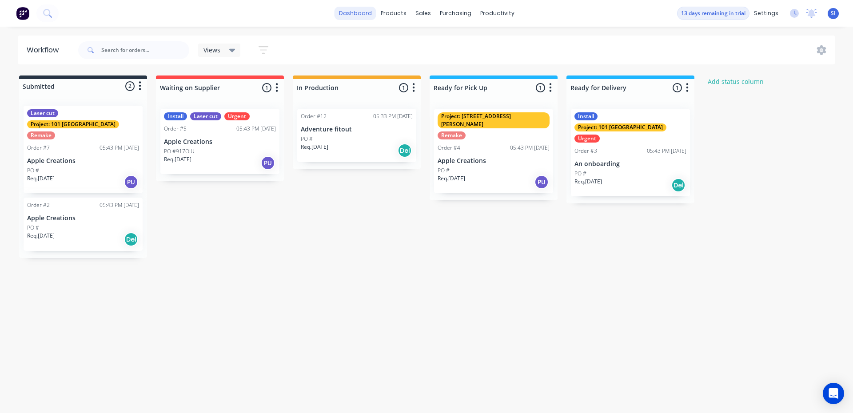
click at [372, 13] on link "dashboard" at bounding box center [355, 13] width 42 height 13
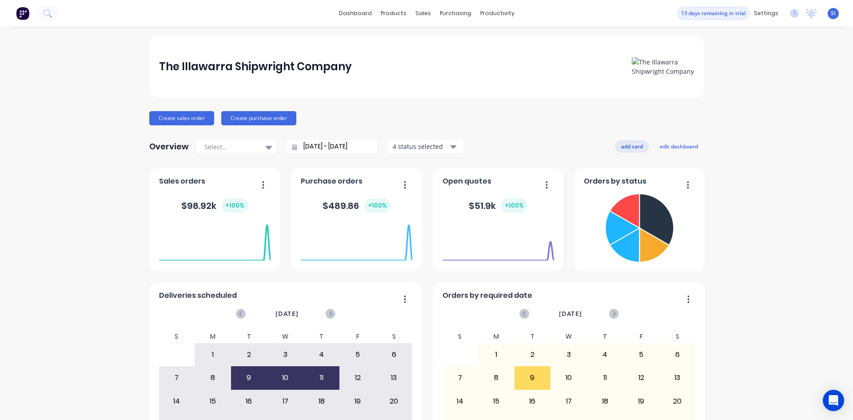
click at [620, 145] on button "add card" at bounding box center [631, 146] width 33 height 12
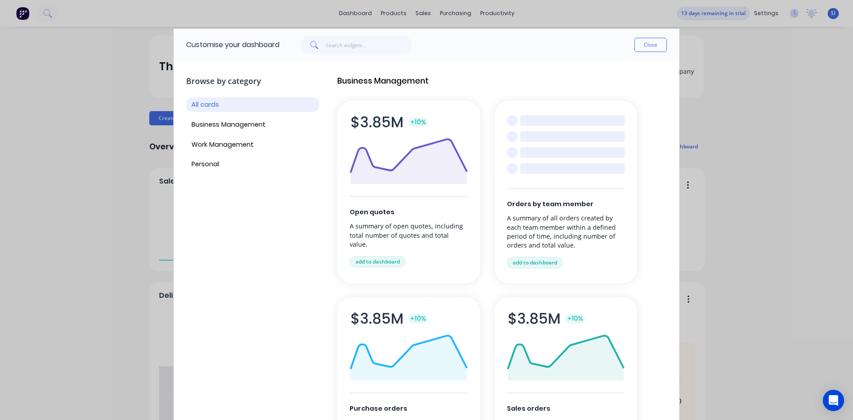
click at [270, 134] on div "All cards Business Management Work Management Personal" at bounding box center [252, 134] width 133 height 74
click at [255, 131] on button "Business Management" at bounding box center [252, 124] width 133 height 15
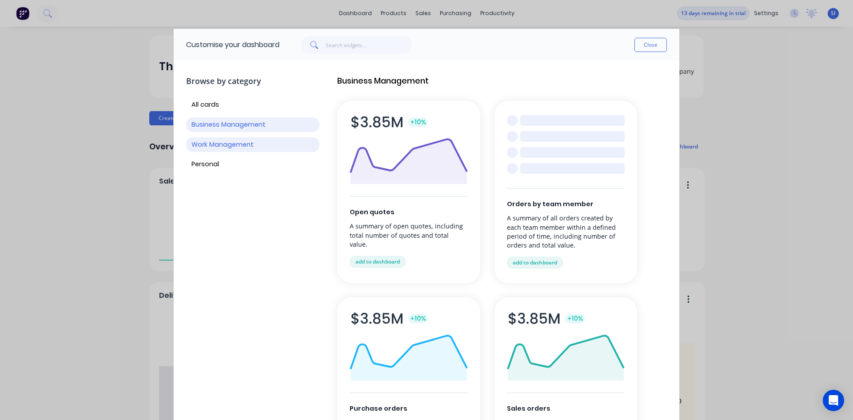
click at [236, 151] on button "Work Management" at bounding box center [252, 144] width 133 height 15
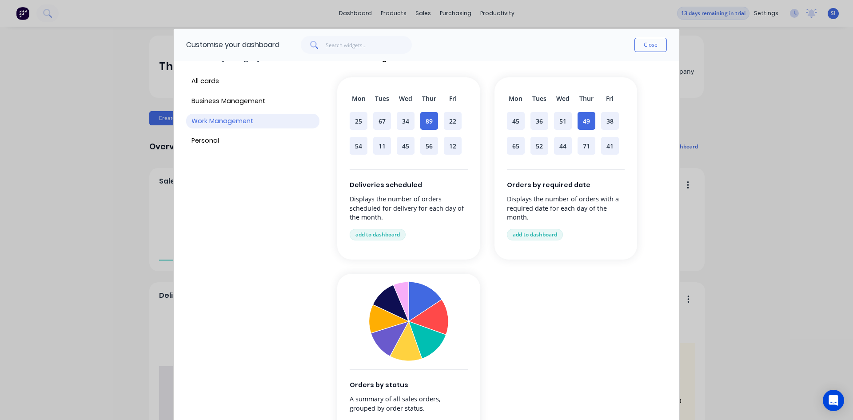
scroll to position [44, 0]
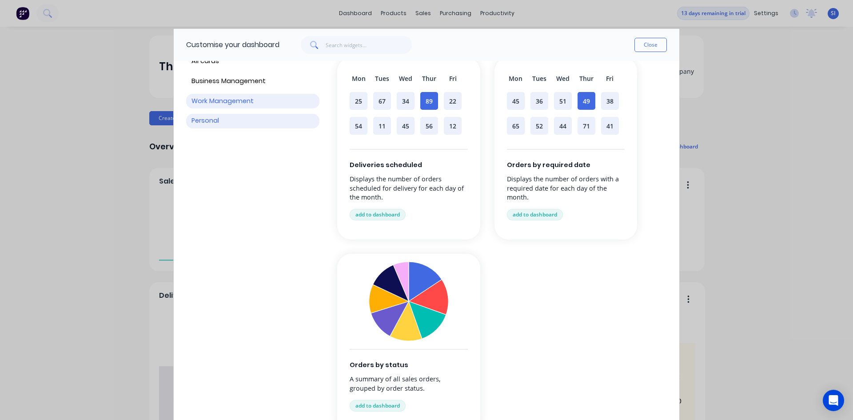
click at [200, 115] on button "Personal" at bounding box center [252, 121] width 133 height 15
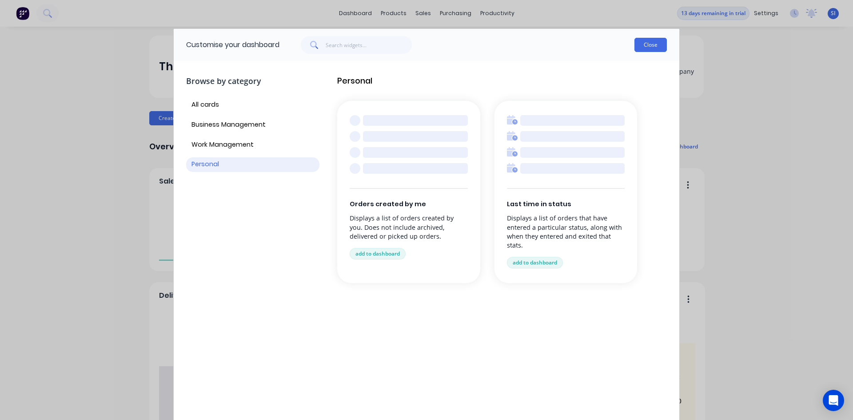
click at [650, 42] on button "Close" at bounding box center [650, 45] width 32 height 14
